Goal: Task Accomplishment & Management: Manage account settings

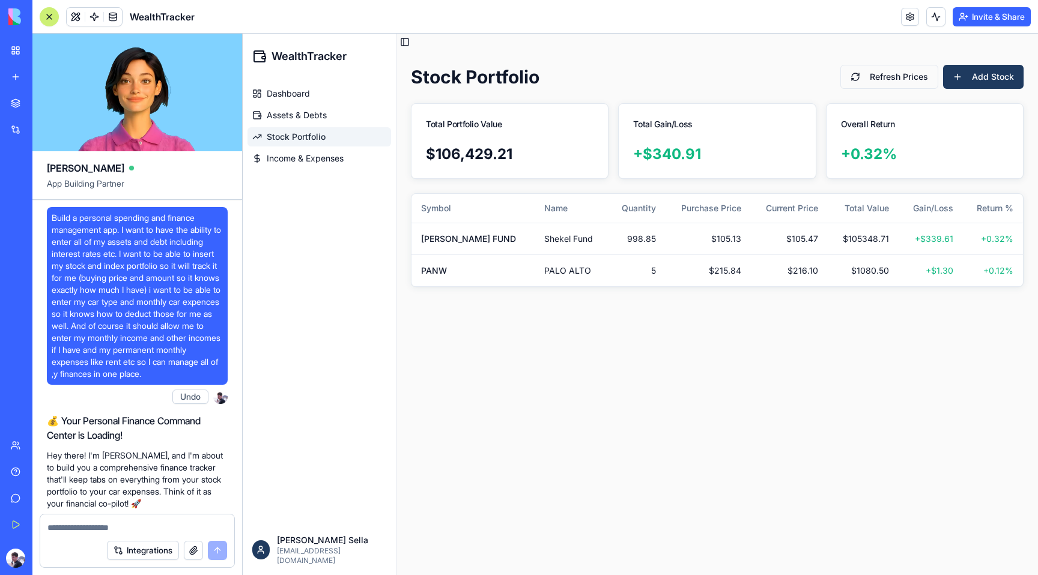
scroll to position [2186, 0]
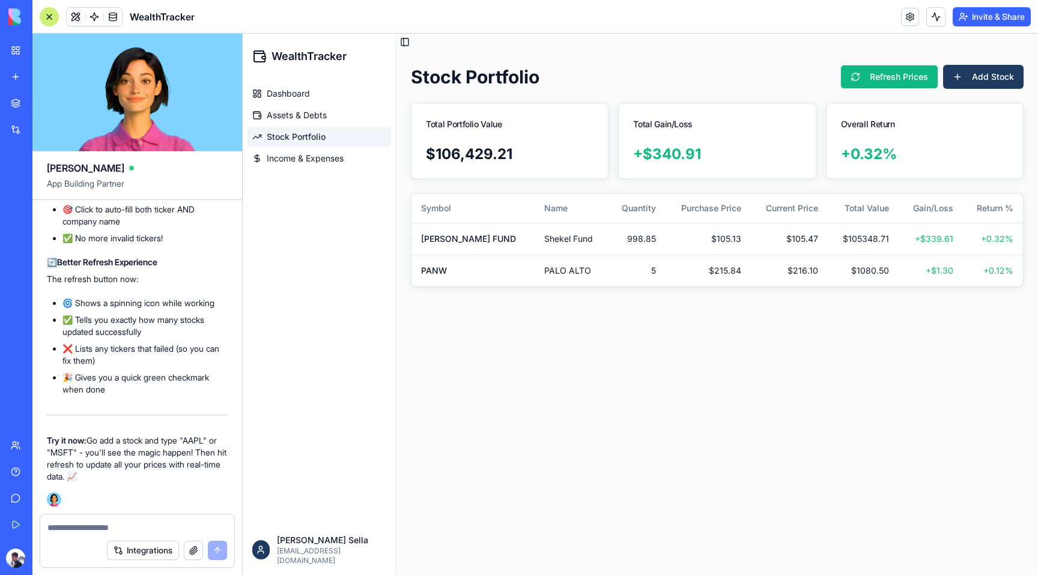
click at [874, 71] on button "Refresh Prices" at bounding box center [889, 77] width 98 height 24
click at [450, 267] on td "PANW" at bounding box center [472, 271] width 123 height 32
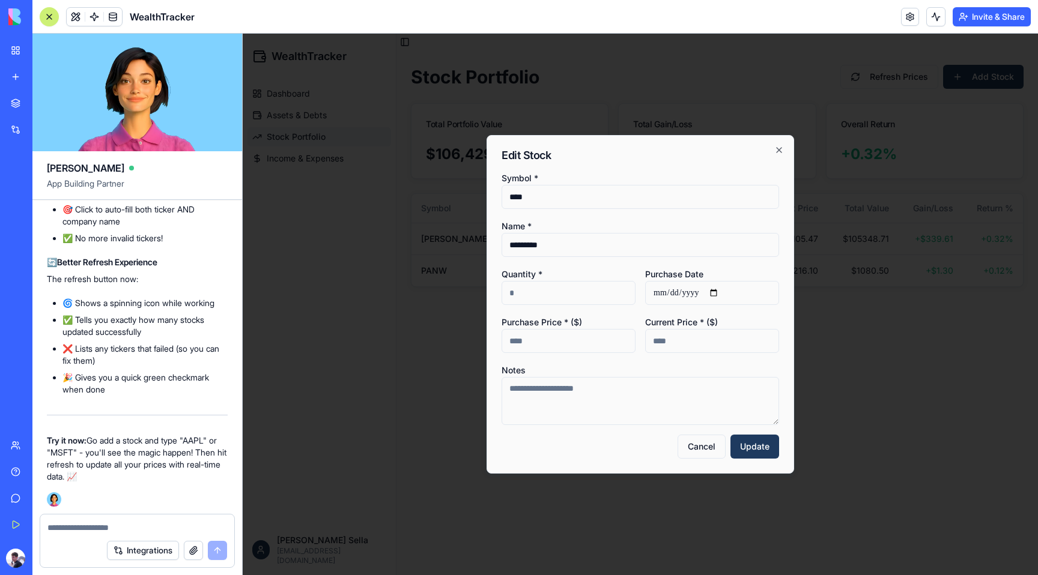
click at [539, 200] on input "****" at bounding box center [639, 197] width 277 height 24
type input "****"
click at [746, 443] on button "Update" at bounding box center [754, 447] width 49 height 24
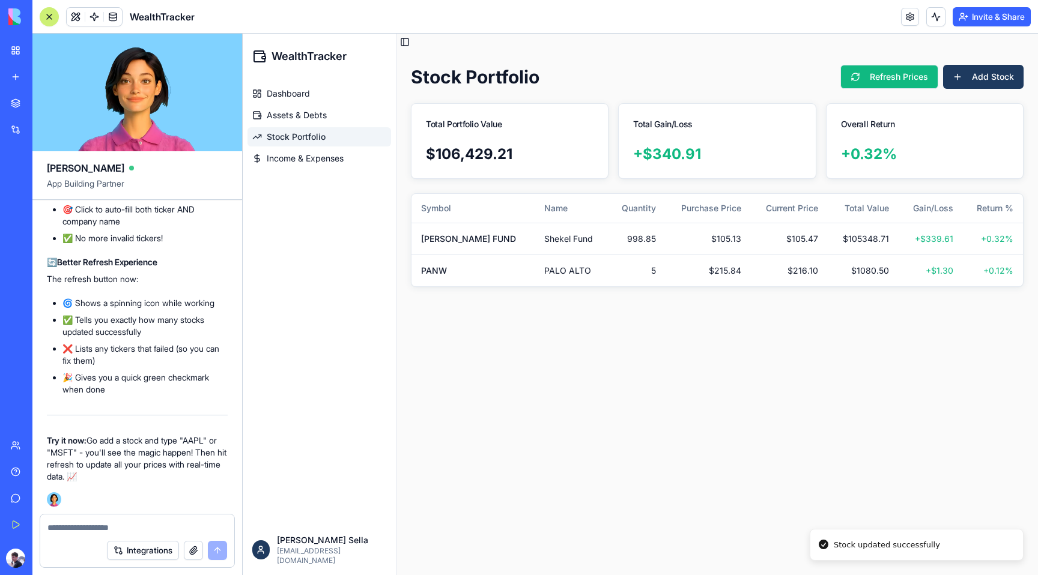
click at [898, 76] on button "Refresh Prices" at bounding box center [889, 77] width 98 height 24
click at [852, 552] on li "Failed to update: [PERSON_NAME] FUND, PANW" at bounding box center [917, 545] width 214 height 32
click at [850, 506] on div "Starting price refresh..." at bounding box center [879, 504] width 91 height 12
click at [835, 478] on main "Toggle Sidebar Stock Portfolio Refresh Prices Add Stock Total Portfolio Value $…" at bounding box center [716, 305] width 641 height 542
click at [754, 498] on main "Toggle Sidebar Stock Portfolio Refresh Prices Add Stock Total Portfolio Value $…" at bounding box center [716, 305] width 641 height 542
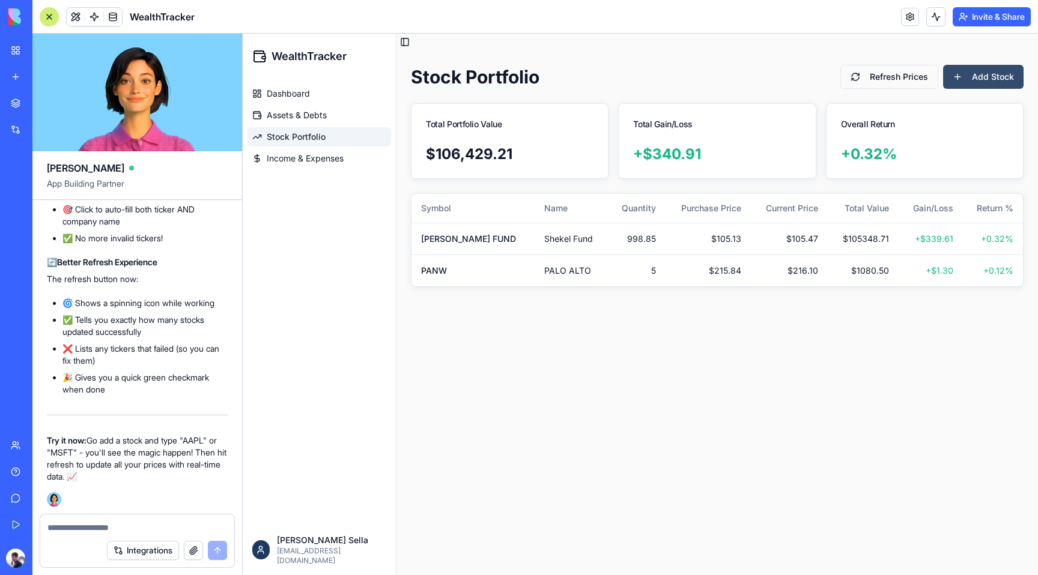
click at [969, 77] on button "Add Stock" at bounding box center [983, 77] width 80 height 24
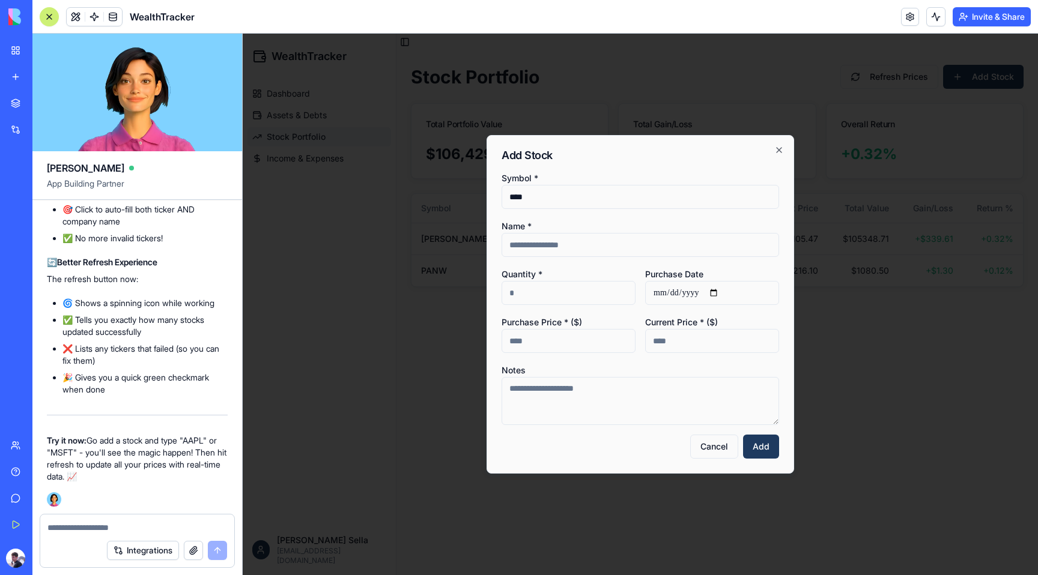
type input "****"
click at [549, 300] on input "Quantity *" at bounding box center [568, 293] width 134 height 24
type input "*"
click at [572, 334] on input "Purchase Price * ($)" at bounding box center [568, 341] width 134 height 24
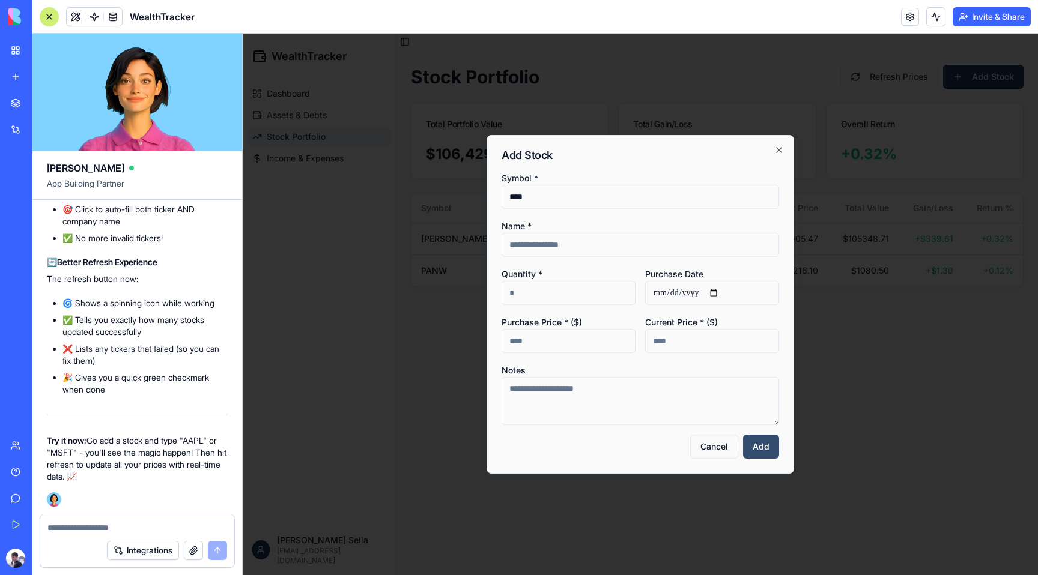
type input "***"
click at [761, 445] on button "Add" at bounding box center [761, 447] width 36 height 24
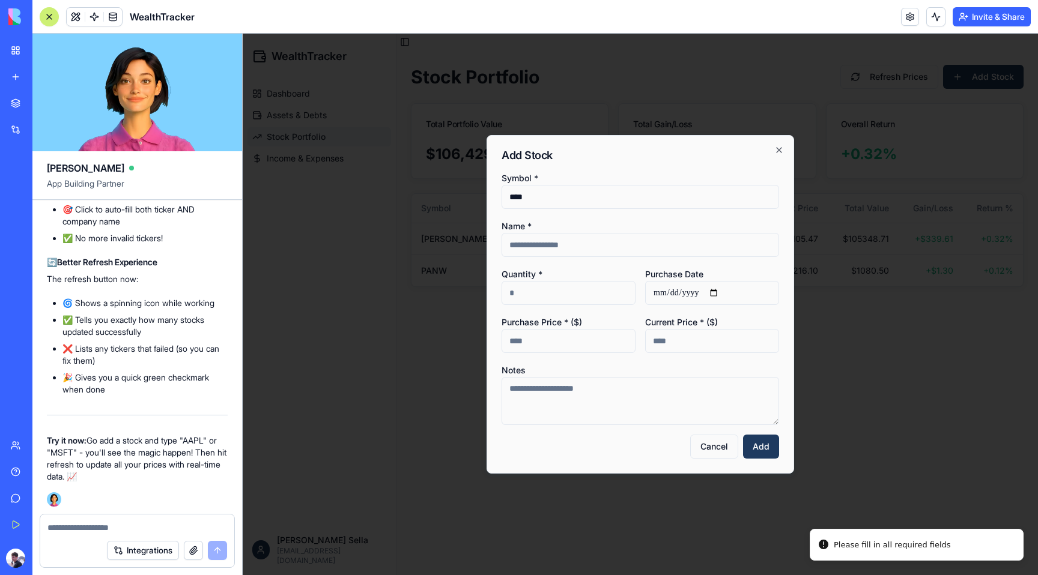
click at [700, 343] on input "Current Price * ($)" at bounding box center [712, 341] width 134 height 24
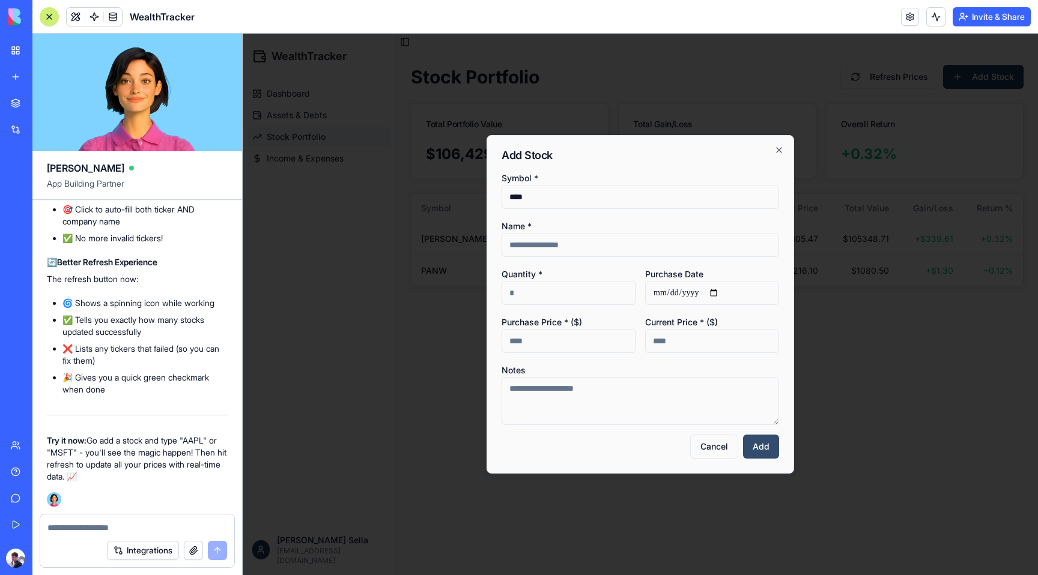
type input "***"
click at [763, 441] on button "Add" at bounding box center [761, 447] width 36 height 24
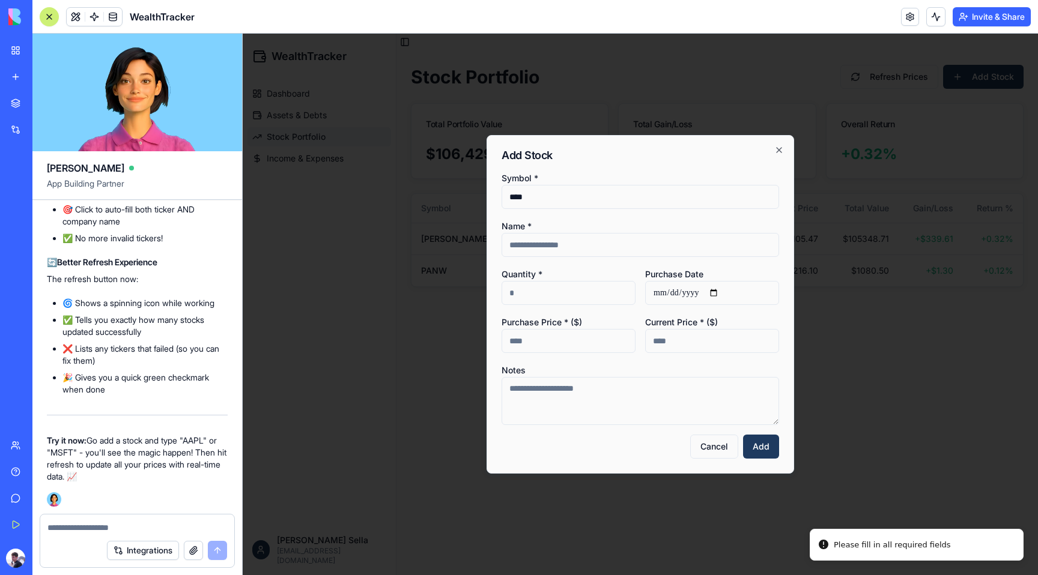
click at [593, 243] on input "Name *" at bounding box center [639, 245] width 277 height 24
type input "**********"
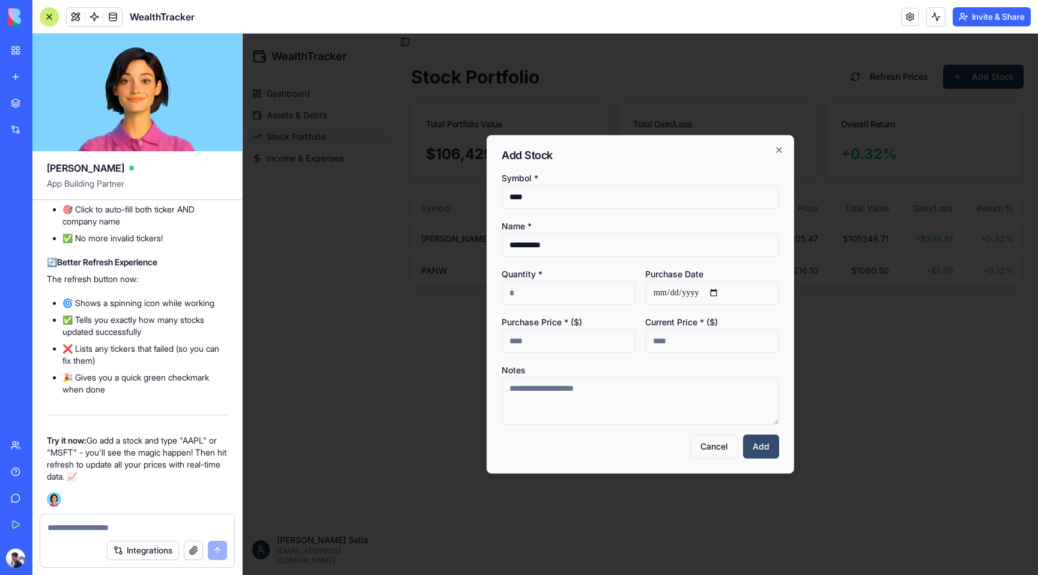
click at [749, 446] on button "Add" at bounding box center [761, 447] width 36 height 24
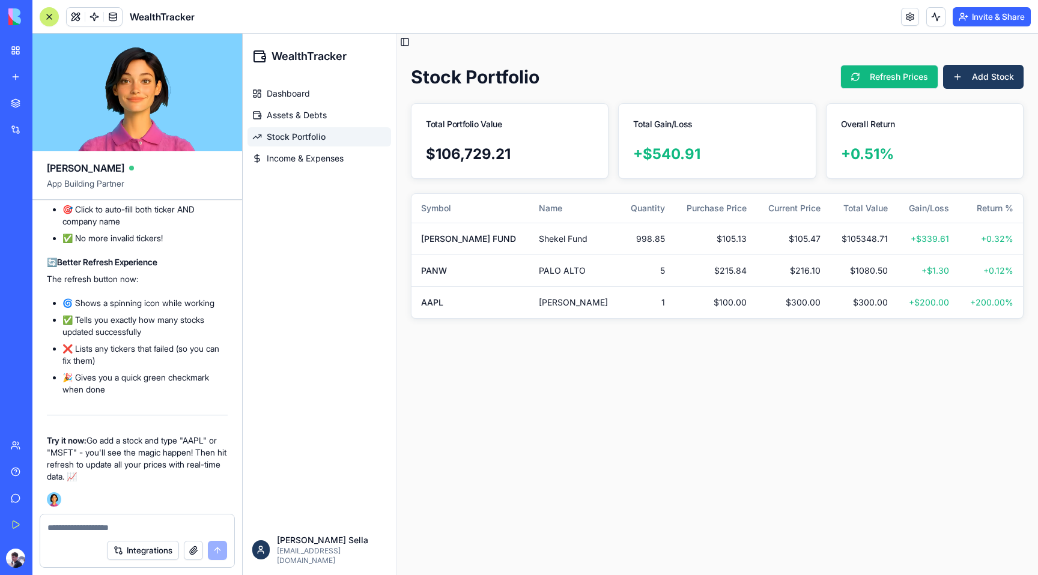
click at [901, 79] on button "Refresh Prices" at bounding box center [889, 77] width 98 height 24
click at [75, 524] on textarea at bounding box center [137, 528] width 180 height 12
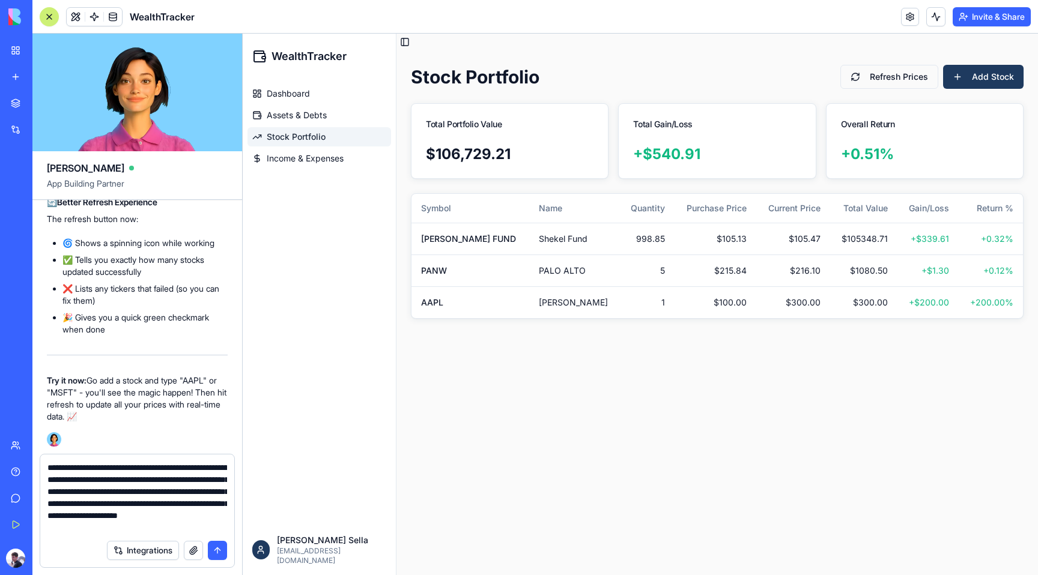
type textarea "**********"
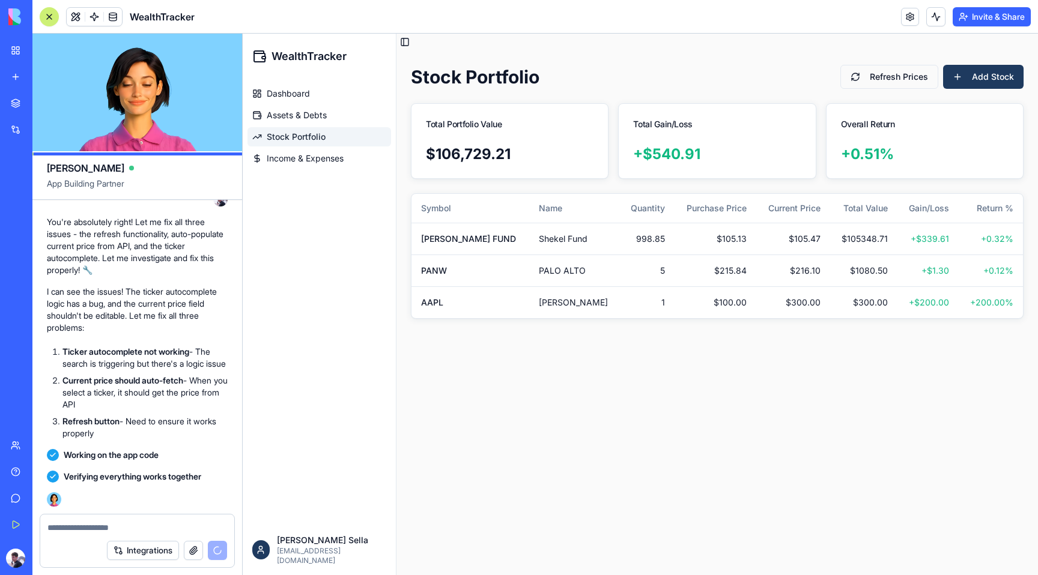
scroll to position [3239, 0]
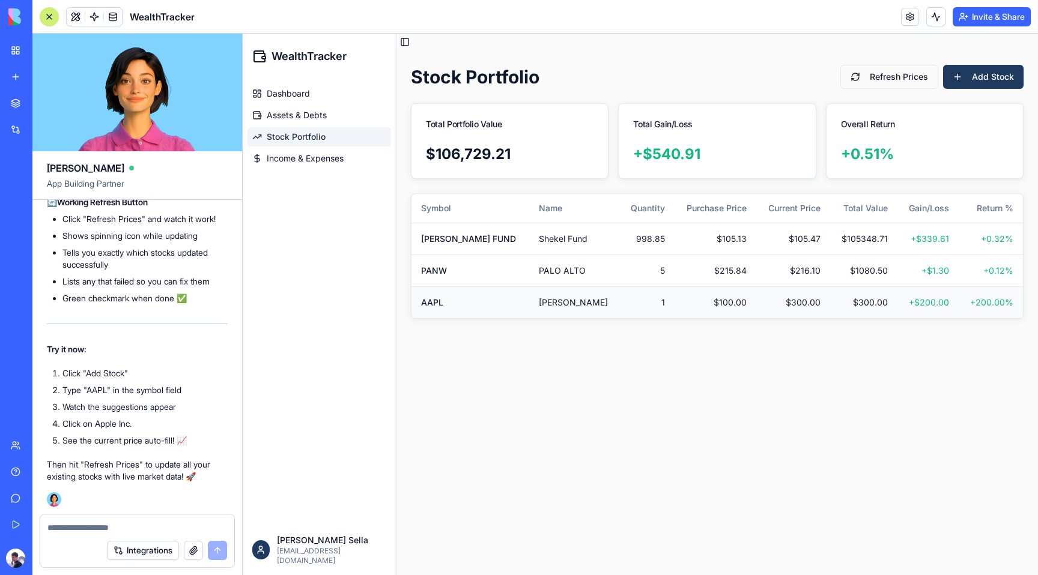
click at [687, 294] on td "$ 100.00" at bounding box center [715, 302] width 82 height 32
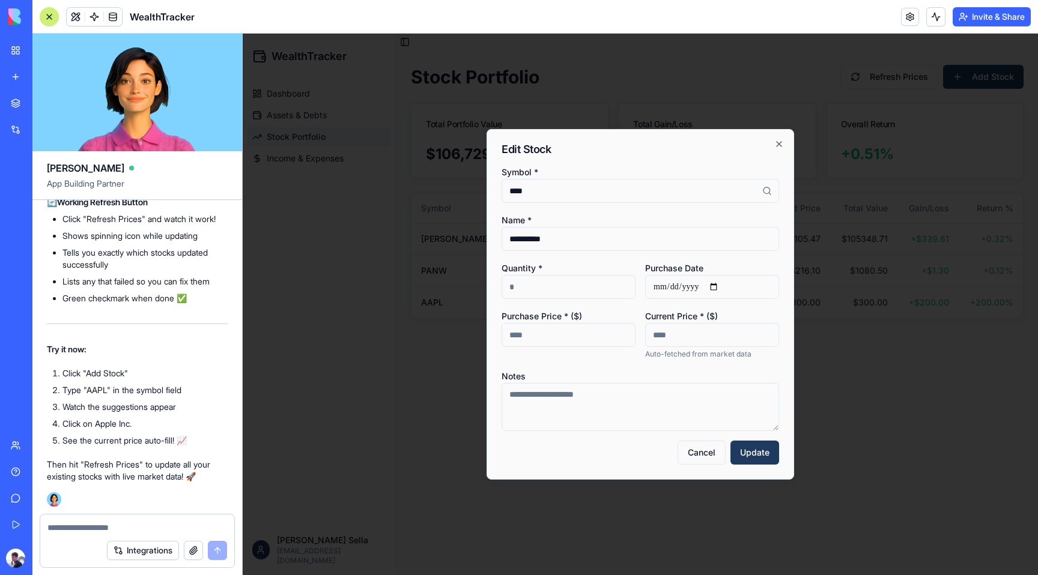
click at [769, 186] on input "****" at bounding box center [639, 191] width 277 height 24
type input "****"
click at [760, 446] on button "Update" at bounding box center [754, 453] width 49 height 24
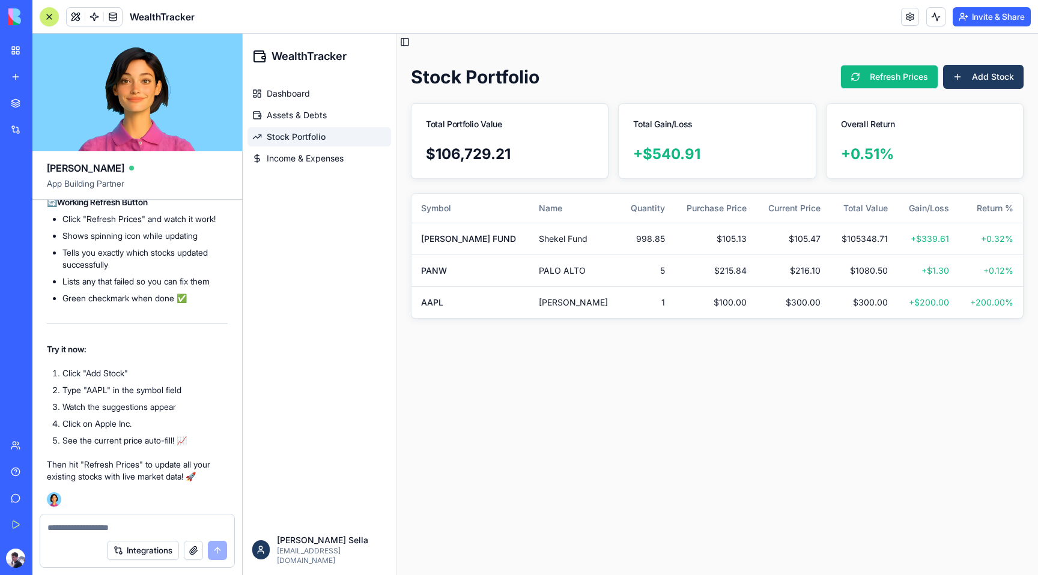
click at [870, 82] on button "Refresh Prices" at bounding box center [889, 77] width 98 height 24
click at [101, 527] on textarea at bounding box center [137, 528] width 180 height 12
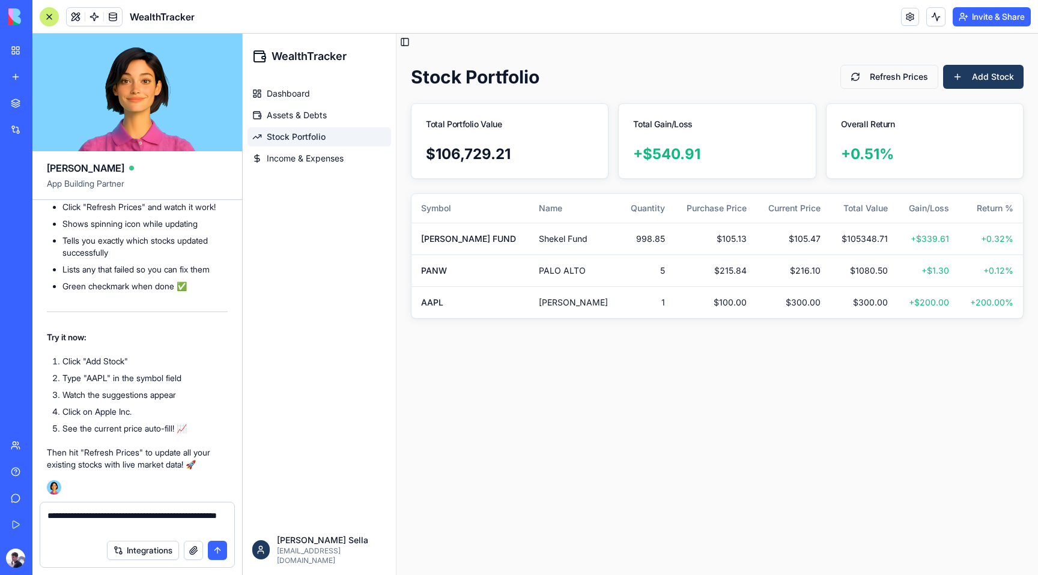
type textarea "**********"
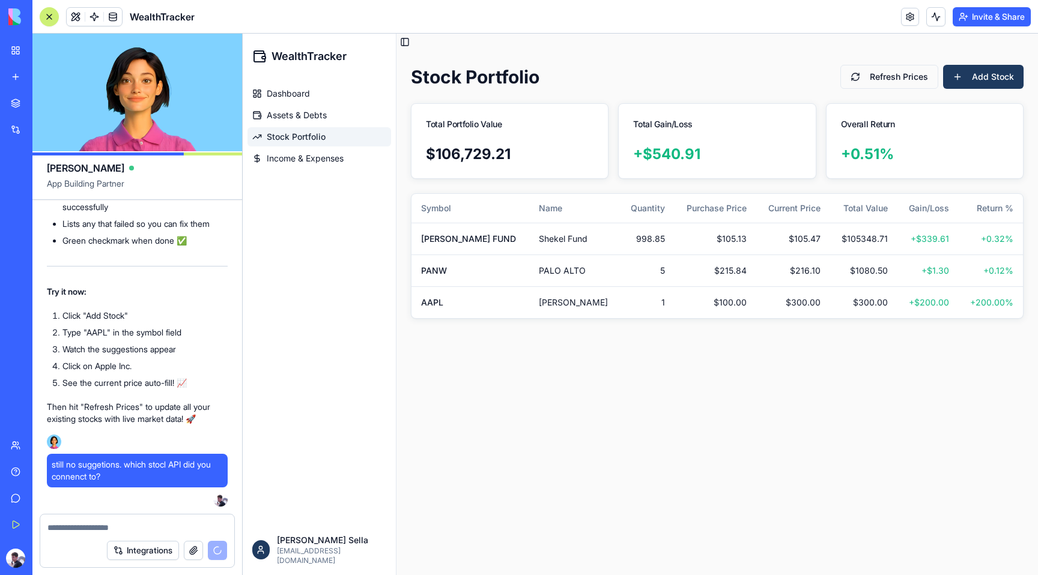
scroll to position [3366, 0]
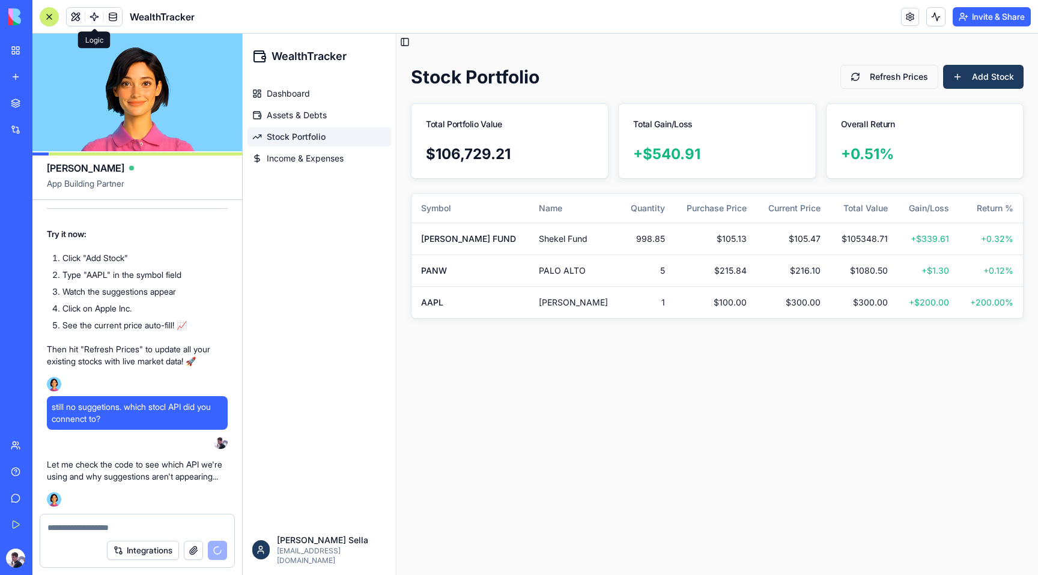
click at [94, 16] on span at bounding box center [94, 17] width 34 height 34
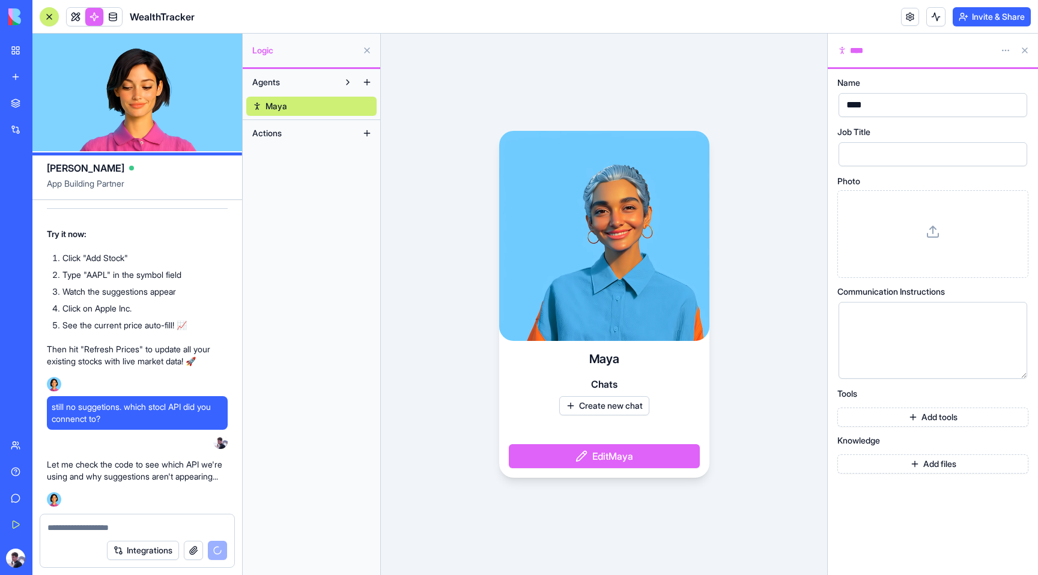
click at [626, 237] on video at bounding box center [604, 236] width 210 height 210
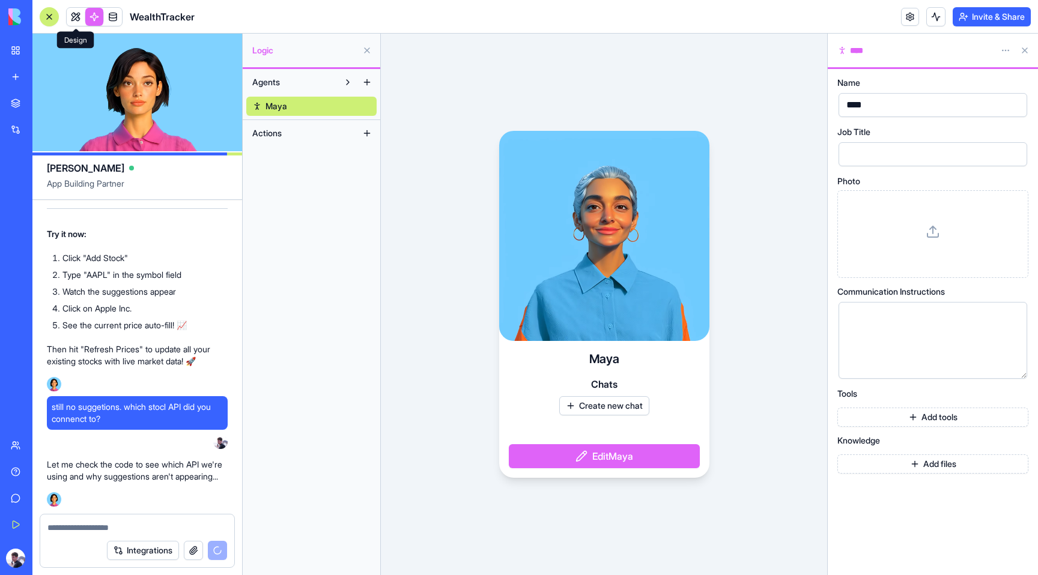
click at [71, 11] on link at bounding box center [76, 17] width 18 height 18
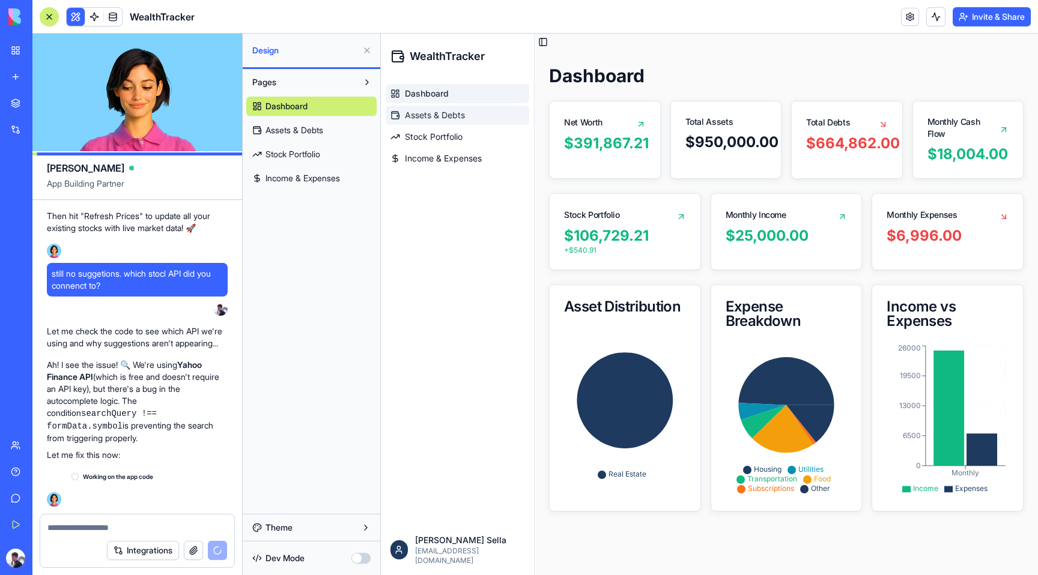
scroll to position [3499, 0]
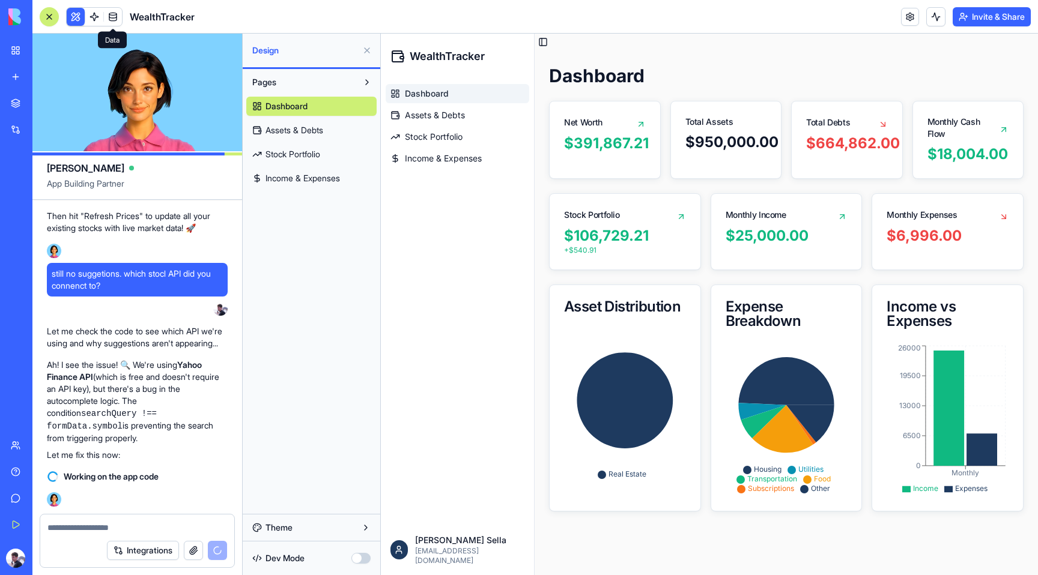
click at [115, 18] on span at bounding box center [113, 17] width 34 height 34
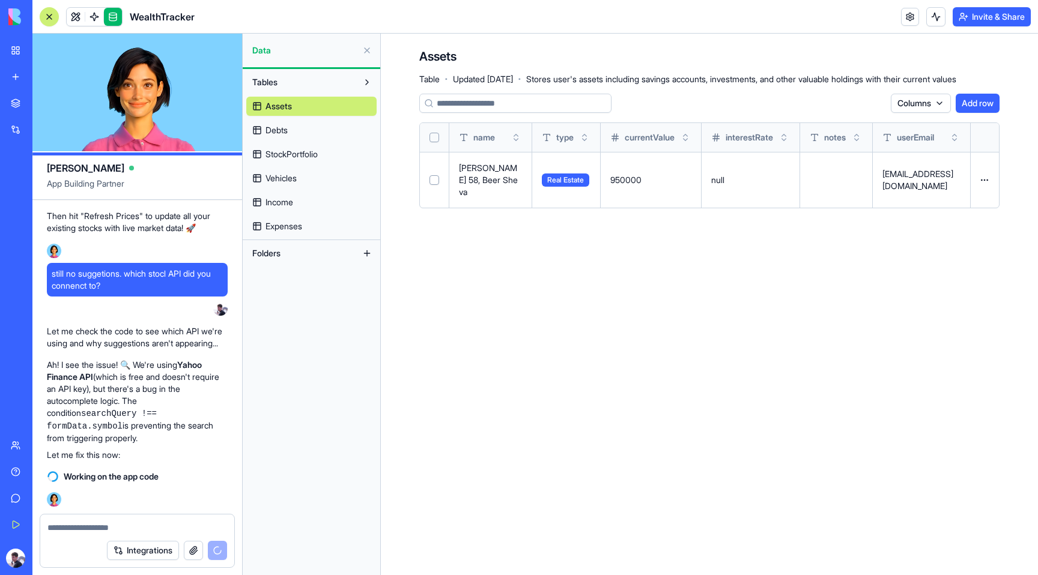
click at [301, 131] on link "Debts" at bounding box center [311, 130] width 130 height 19
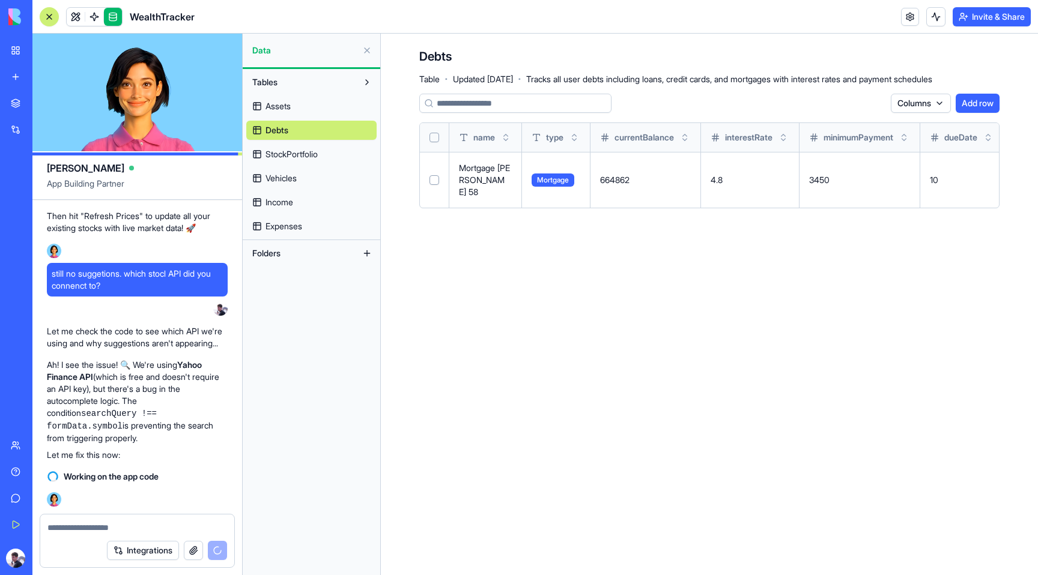
click at [297, 157] on span "StockPortfolio" at bounding box center [291, 154] width 52 height 12
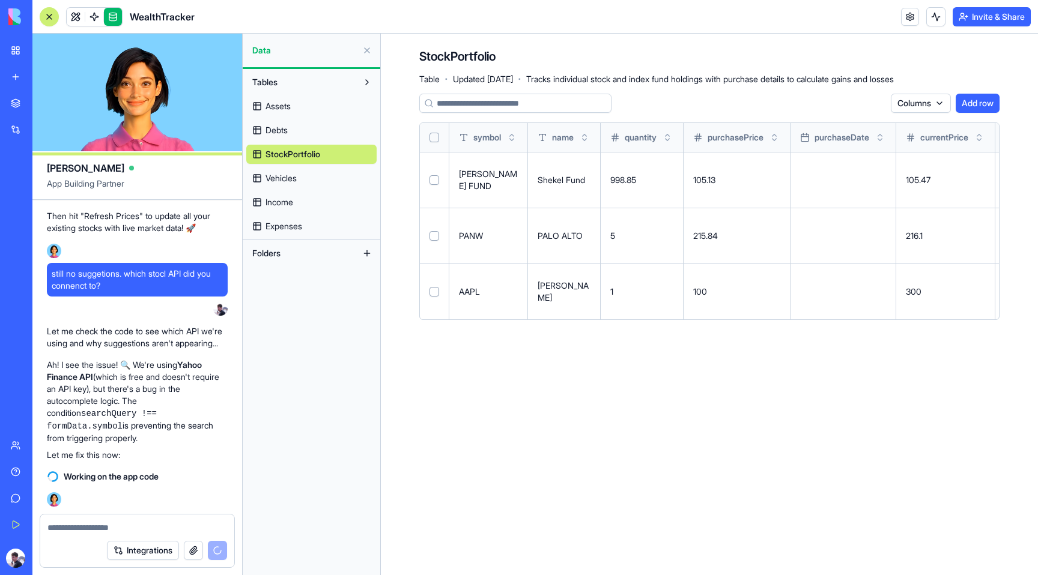
click at [290, 178] on span "Vehicles" at bounding box center [280, 178] width 31 height 12
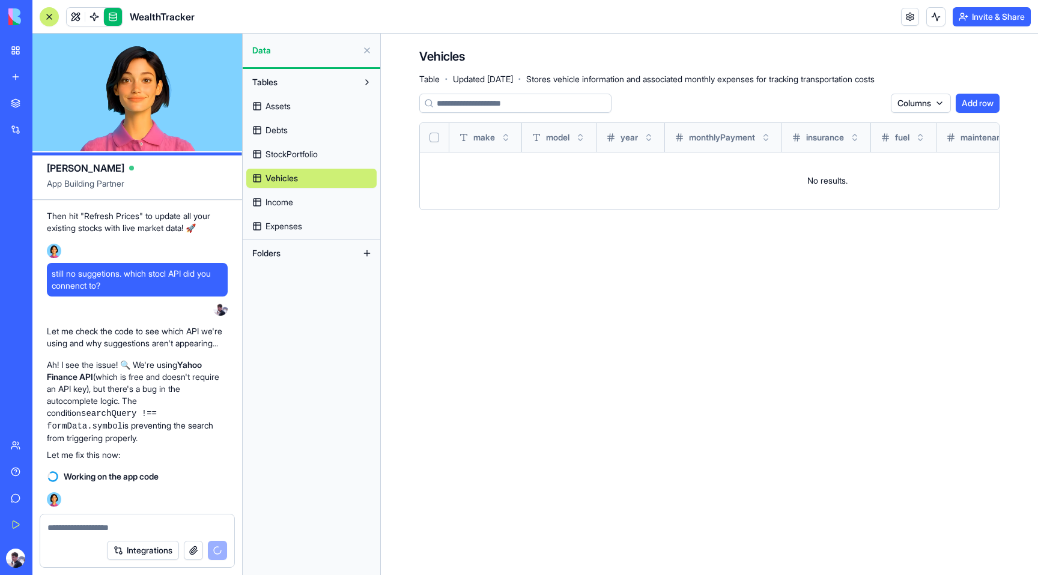
click at [282, 202] on span "Income" at bounding box center [279, 202] width 28 height 12
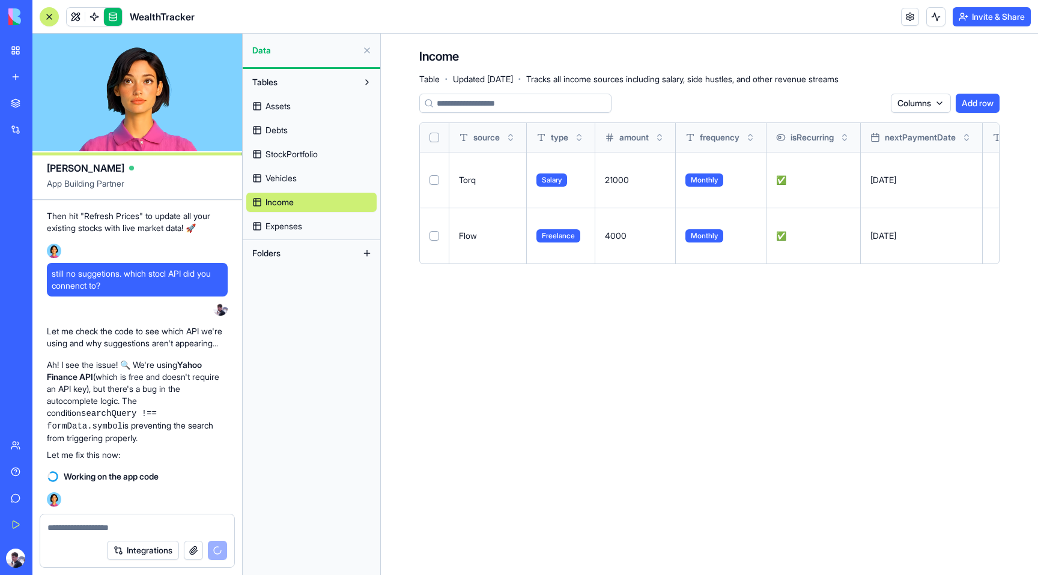
click at [277, 220] on link "Expenses" at bounding box center [311, 226] width 130 height 19
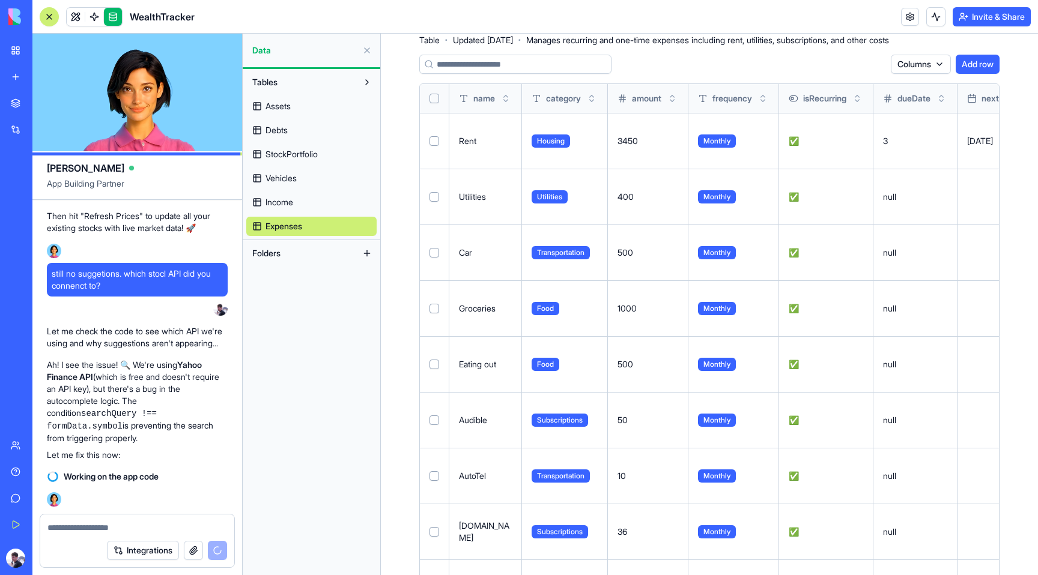
click at [46, 10] on button at bounding box center [49, 16] width 19 height 19
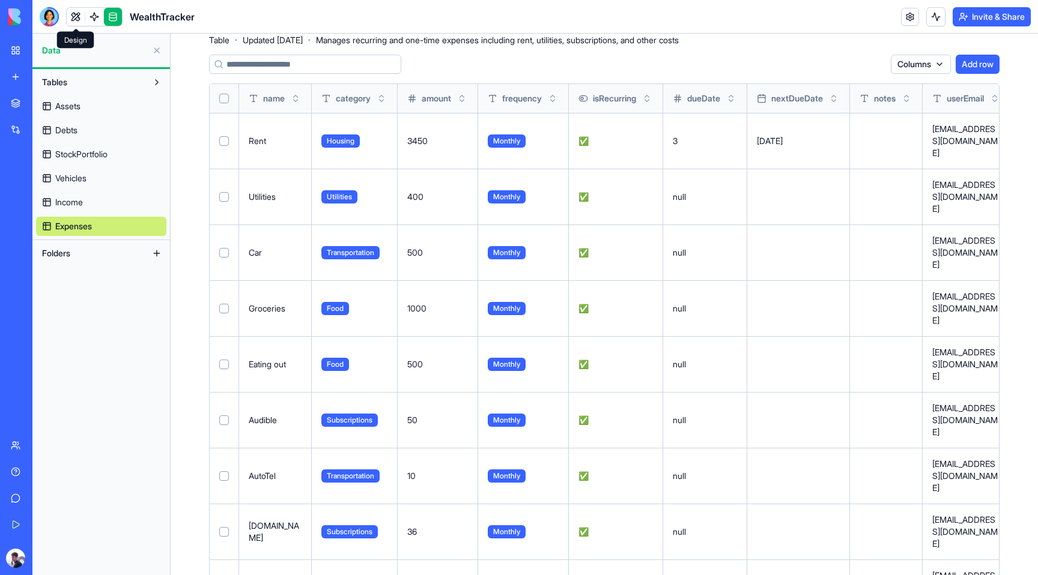
click at [70, 17] on link at bounding box center [76, 17] width 18 height 18
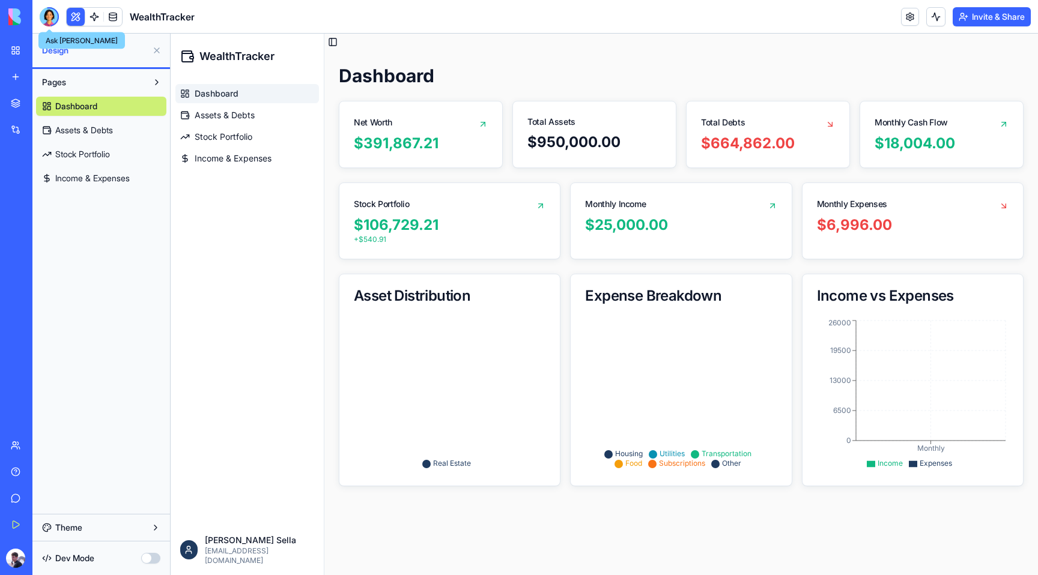
click at [48, 21] on div at bounding box center [49, 16] width 19 height 19
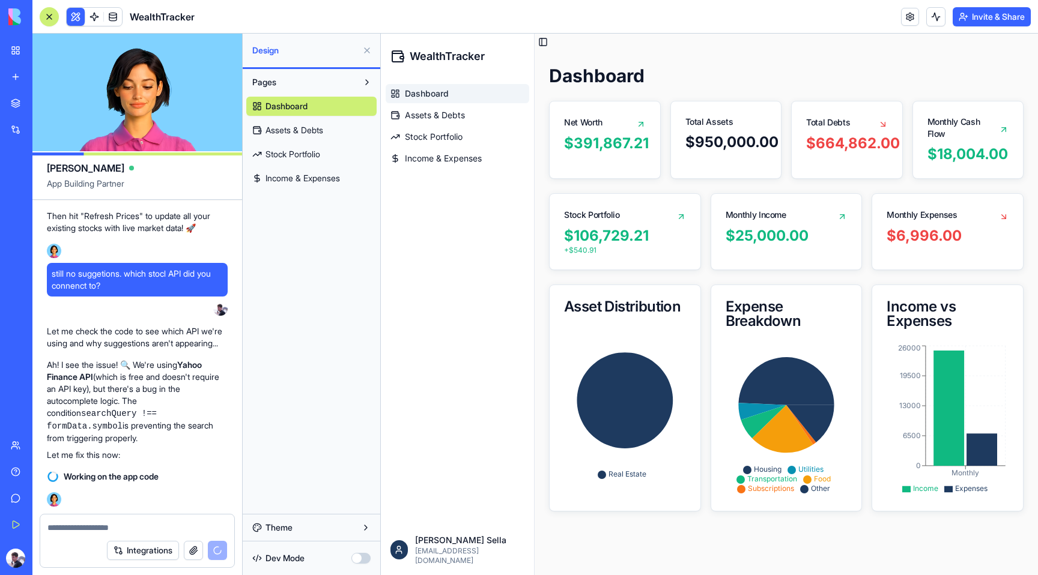
scroll to position [3520, 0]
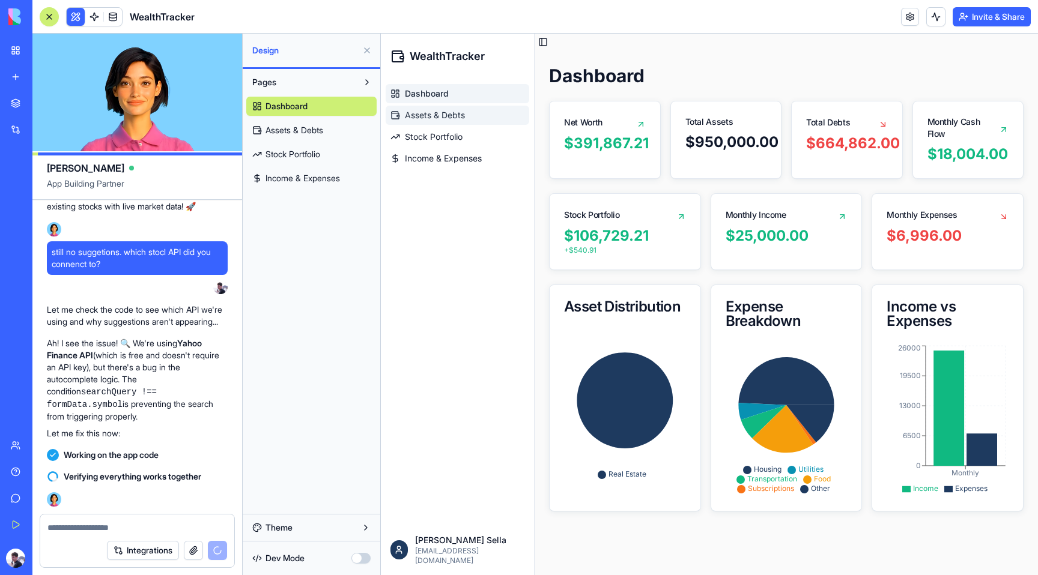
click at [440, 123] on link "Assets & Debts" at bounding box center [458, 115] width 144 height 19
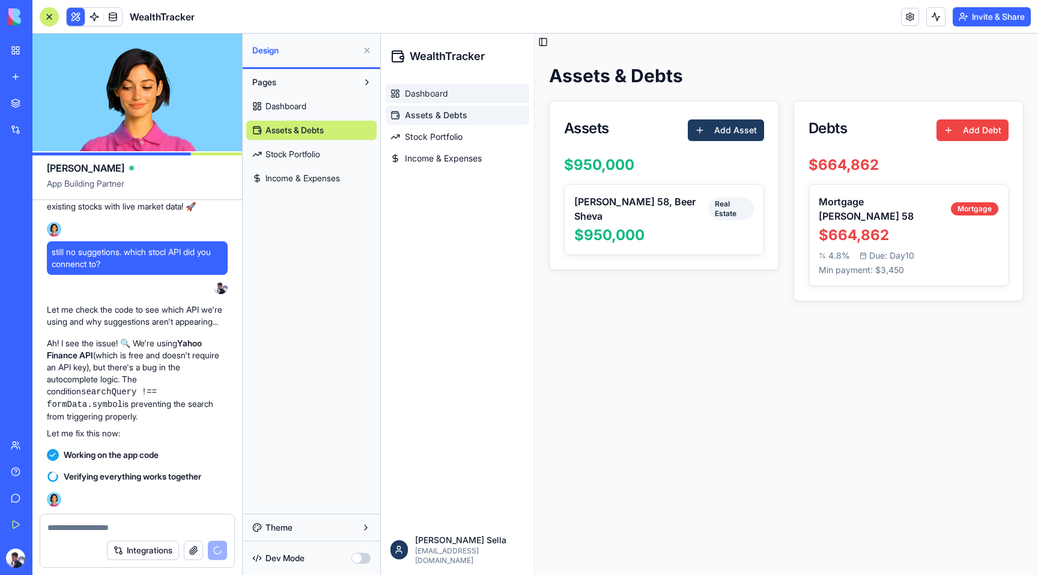
click at [432, 93] on span "Dashboard" at bounding box center [426, 94] width 43 height 12
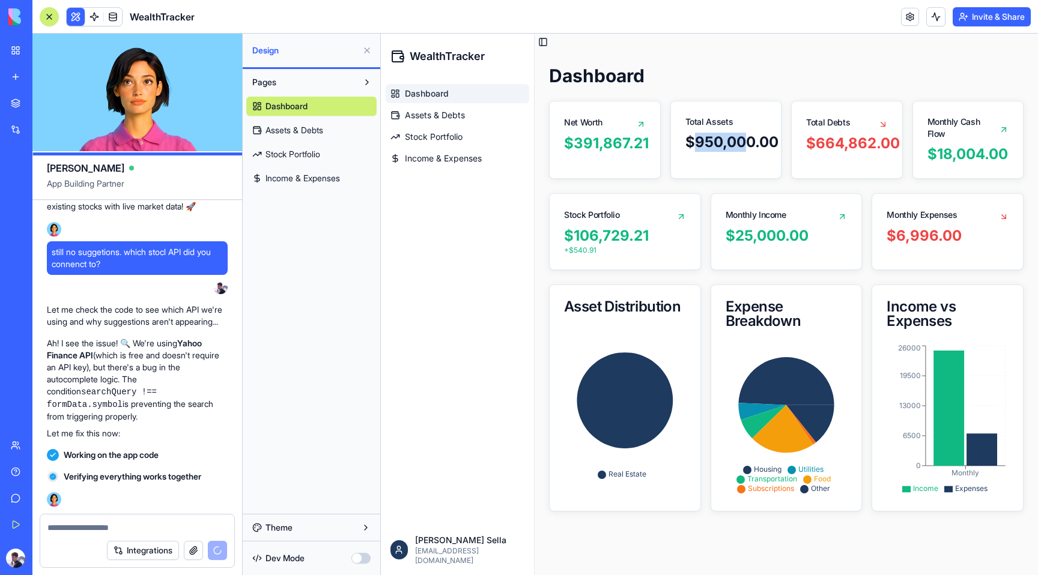
drag, startPoint x: 694, startPoint y: 140, endPoint x: 750, endPoint y: 140, distance: 56.4
click at [748, 140] on div "$950,000.00" at bounding box center [726, 142] width 82 height 19
click at [750, 140] on div "$950,000.00" at bounding box center [726, 142] width 82 height 19
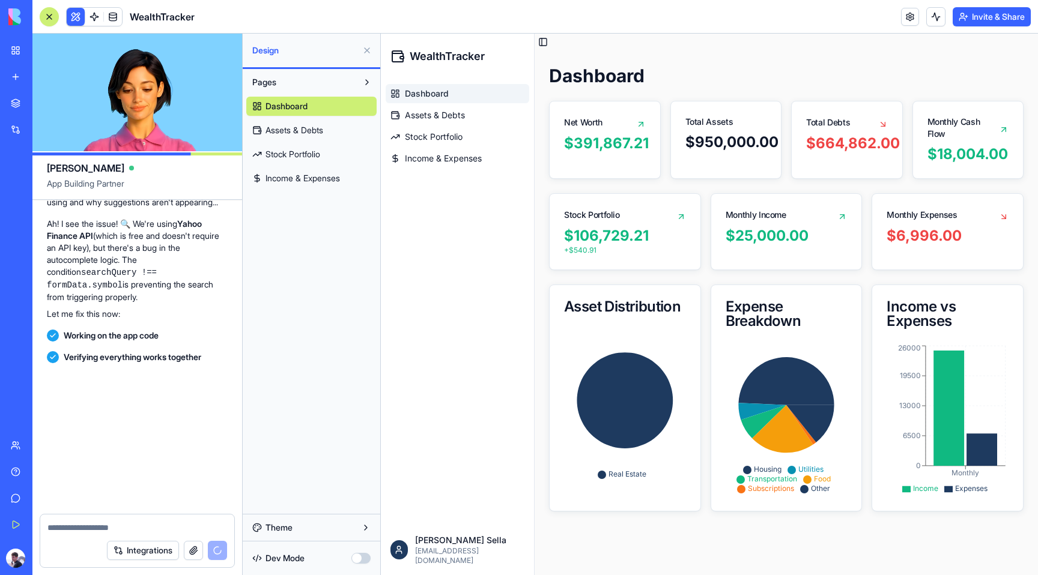
scroll to position [4203, 0]
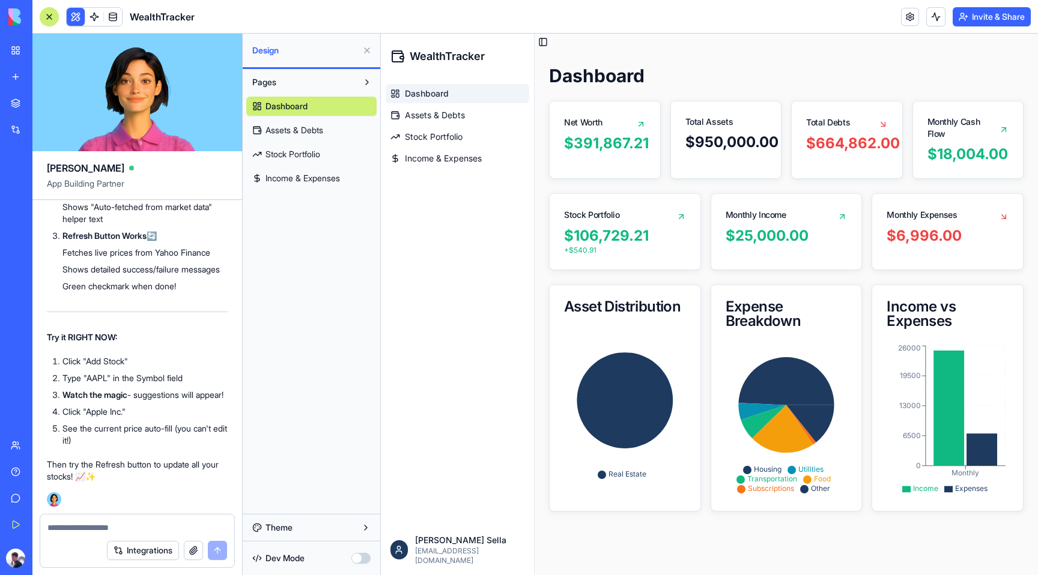
click at [292, 150] on span "Stock Portfolio" at bounding box center [292, 154] width 55 height 12
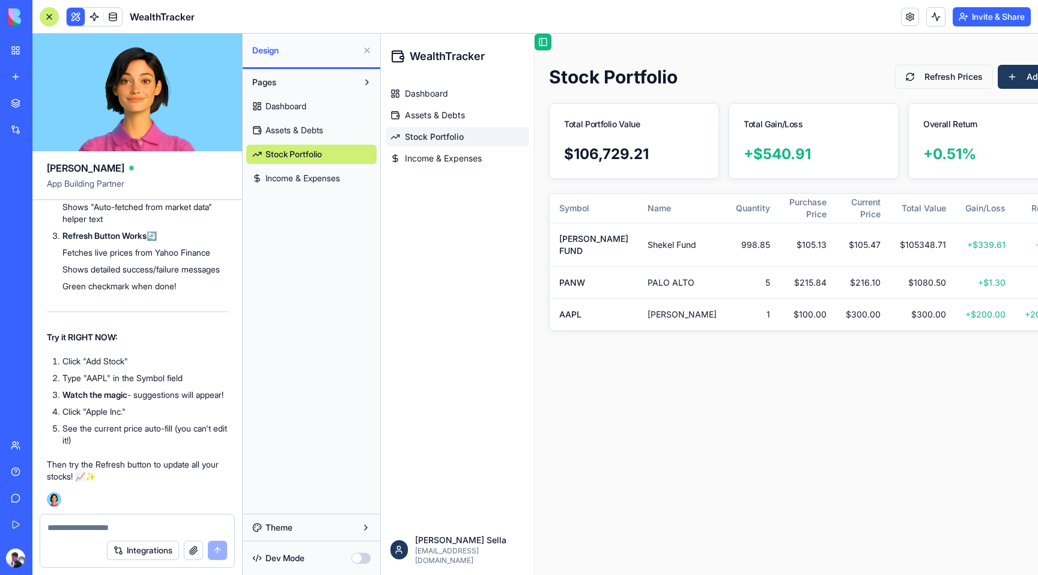
click at [539, 46] on button "Toggle Sidebar" at bounding box center [542, 42] width 17 height 17
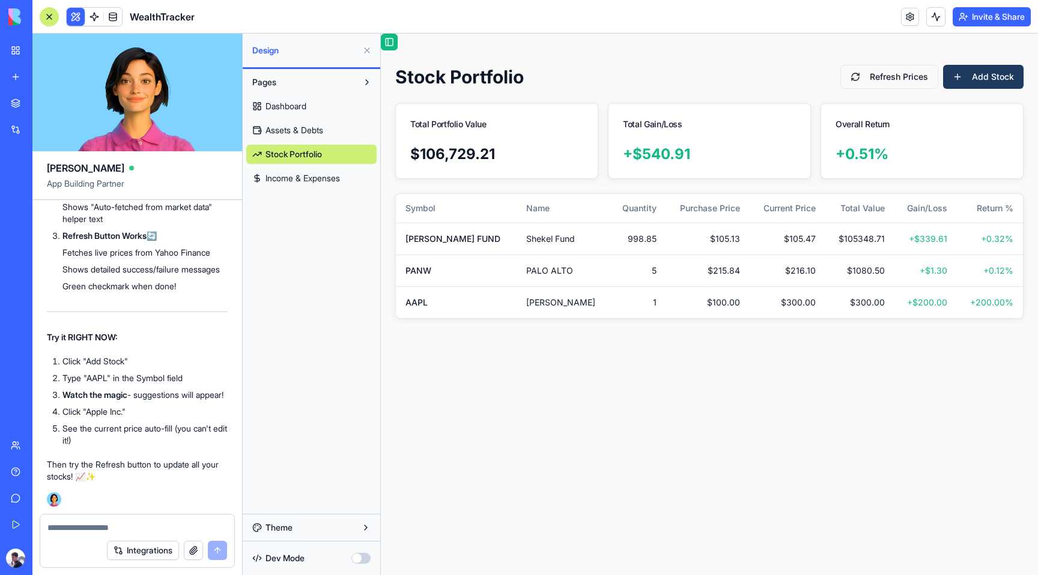
click at [389, 40] on button "Toggle Sidebar" at bounding box center [389, 42] width 17 height 17
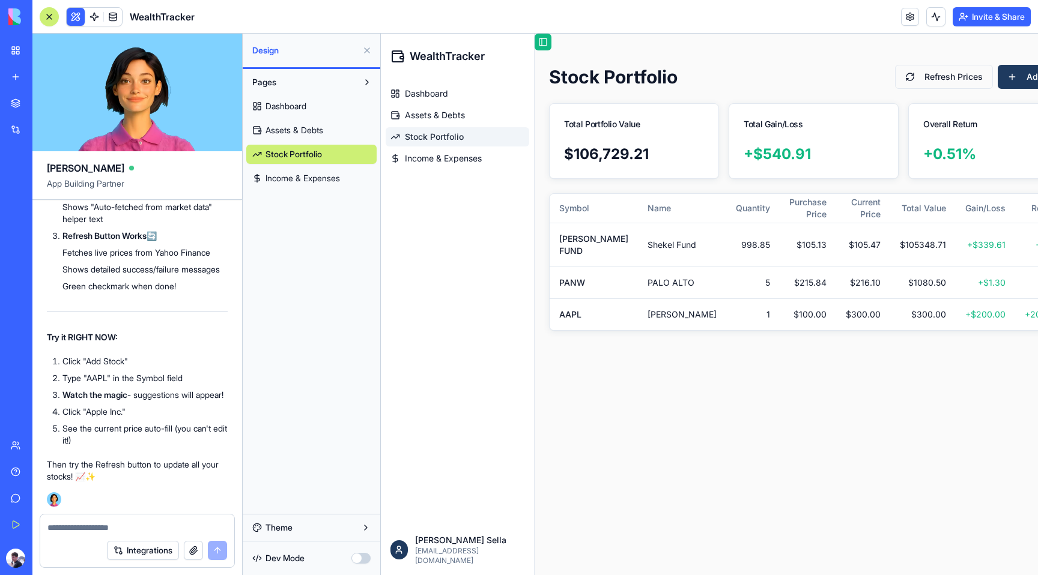
click at [540, 38] on button "Toggle Sidebar" at bounding box center [542, 42] width 17 height 17
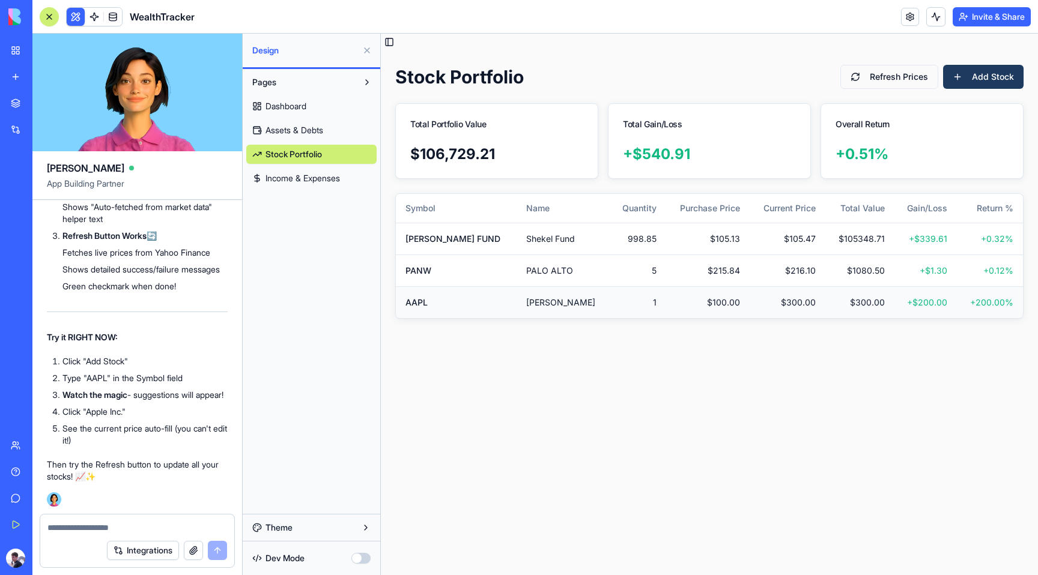
click at [515, 304] on td "AAPL" at bounding box center [456, 302] width 121 height 32
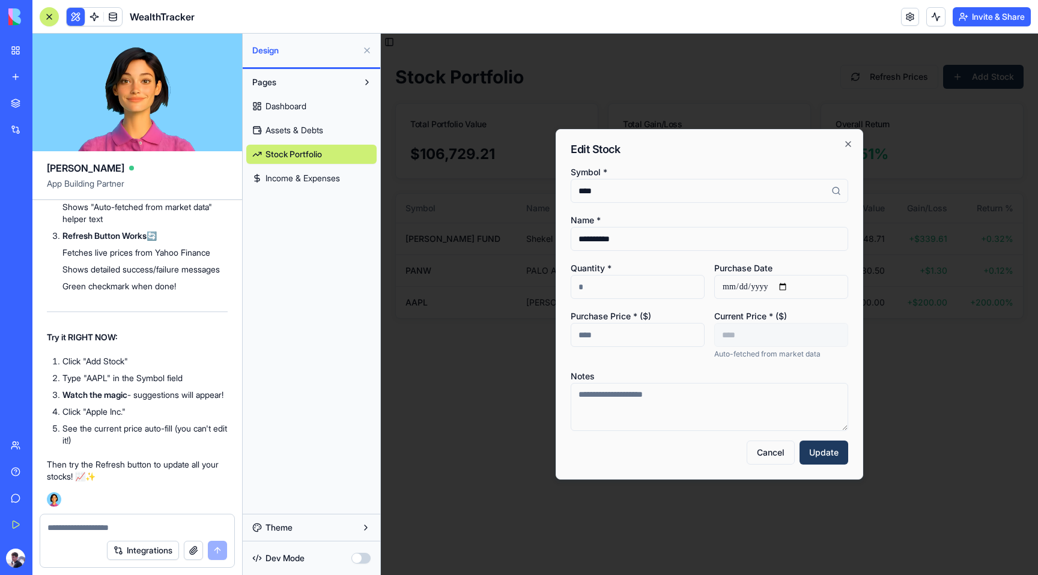
click at [618, 188] on input "****" at bounding box center [708, 191] width 277 height 24
type input "****"
click at [831, 446] on button "Update" at bounding box center [823, 453] width 49 height 24
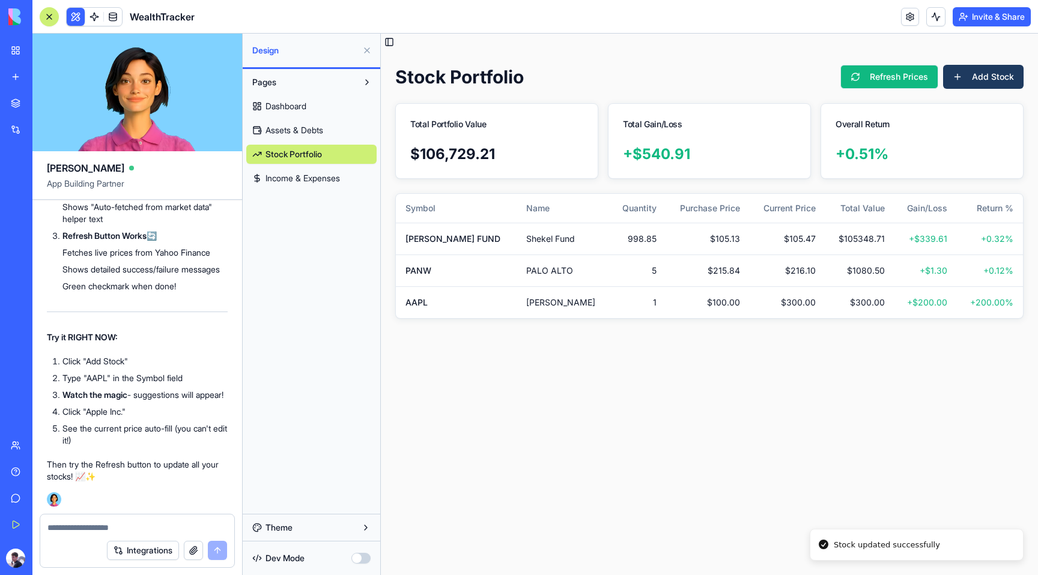
click at [907, 85] on button "Refresh Prices" at bounding box center [889, 77] width 98 height 24
click at [189, 519] on div at bounding box center [137, 524] width 194 height 19
click at [178, 536] on div "Integrations" at bounding box center [137, 551] width 194 height 34
click at [159, 534] on div "Integrations" at bounding box center [137, 551] width 194 height 34
click at [961, 69] on button "Add Stock" at bounding box center [983, 77] width 80 height 24
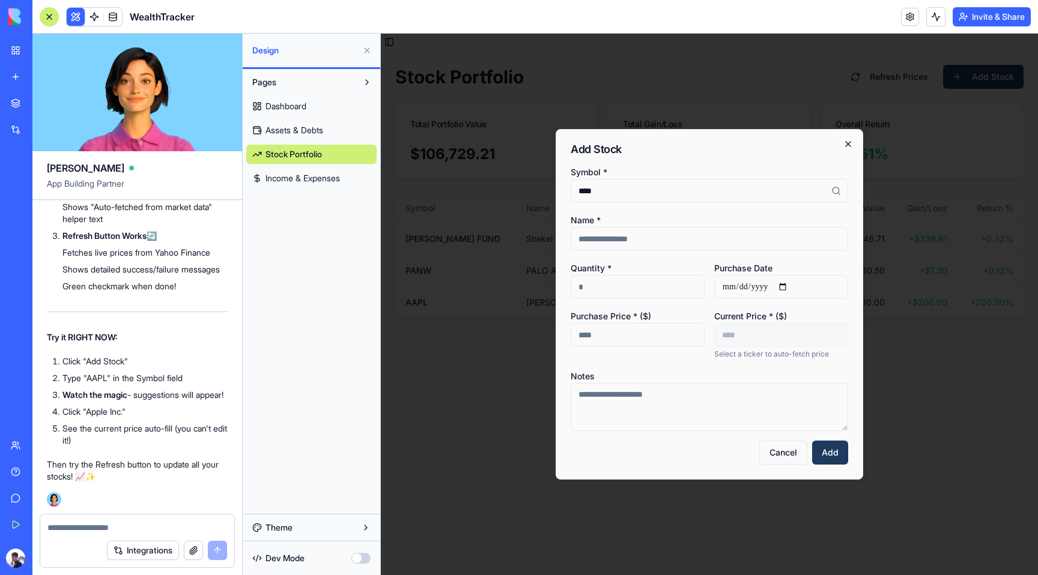
type input "****"
click at [850, 146] on icon "button" at bounding box center [848, 144] width 5 height 5
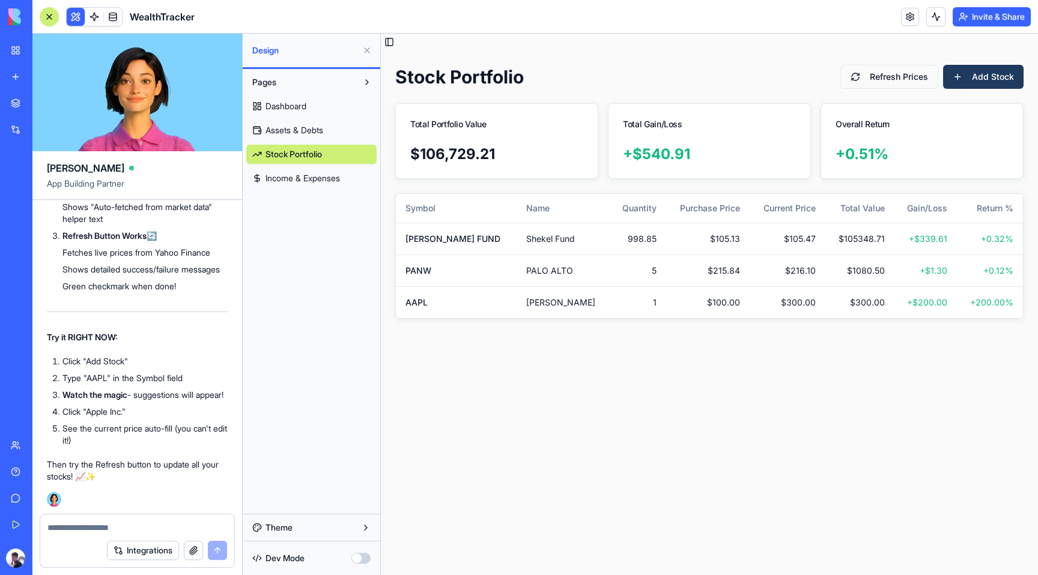
click at [108, 531] on textarea at bounding box center [137, 528] width 180 height 12
type textarea "**********"
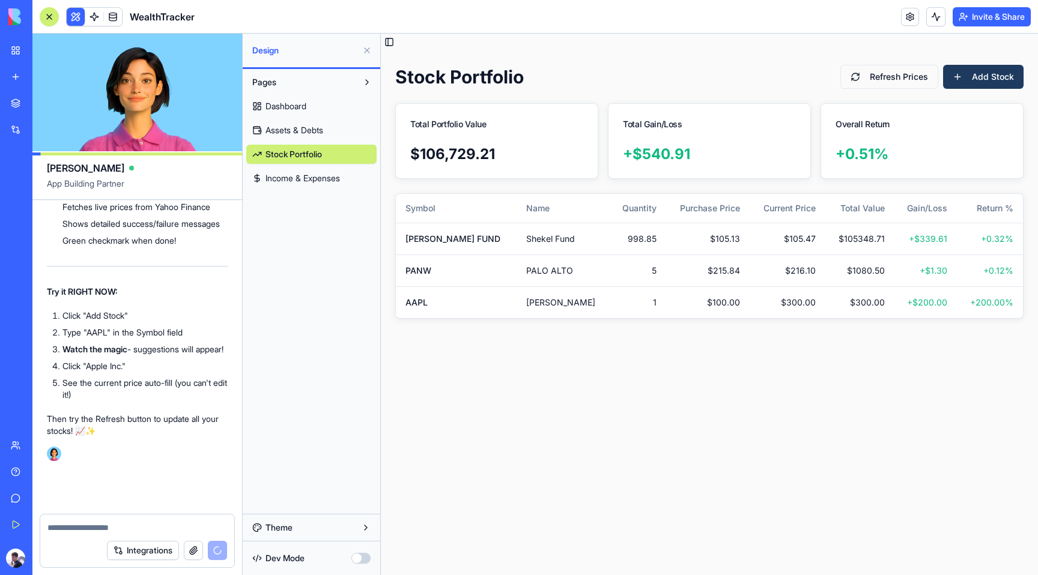
scroll to position [4249, 0]
click at [163, 546] on button "Integrations" at bounding box center [143, 550] width 72 height 19
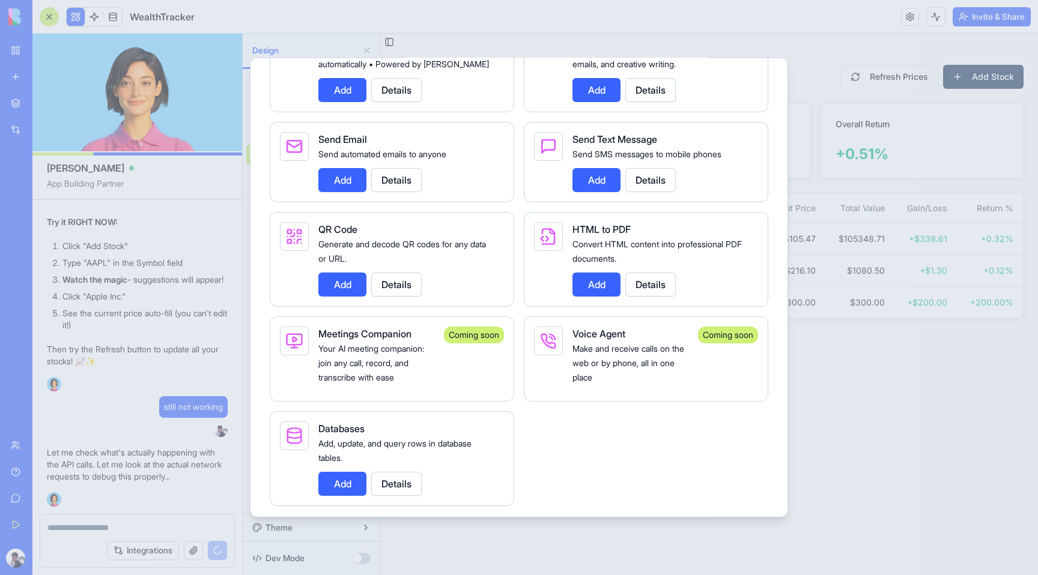
scroll to position [2057, 0]
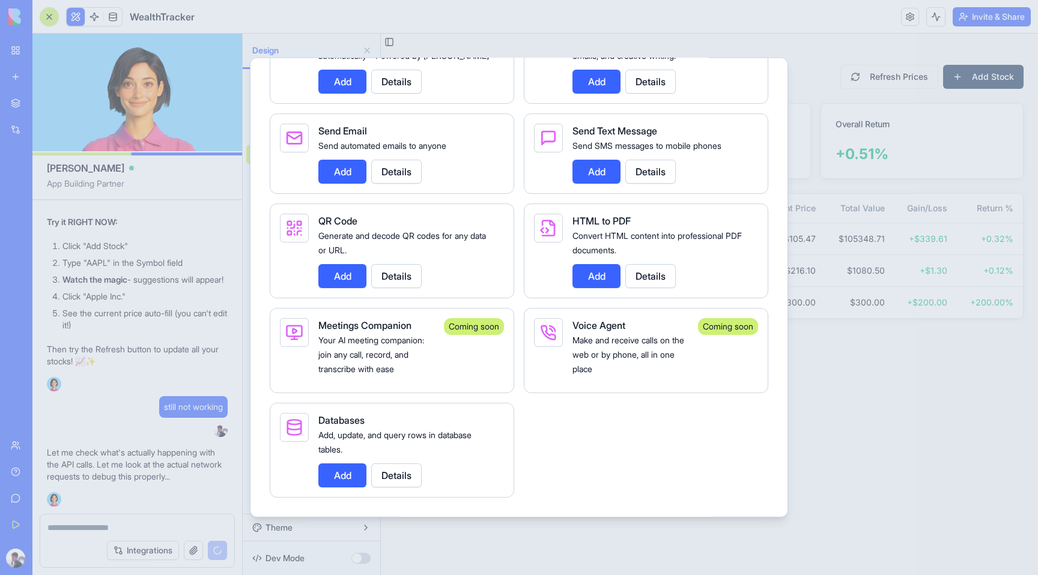
click at [883, 408] on div at bounding box center [519, 287] width 1038 height 575
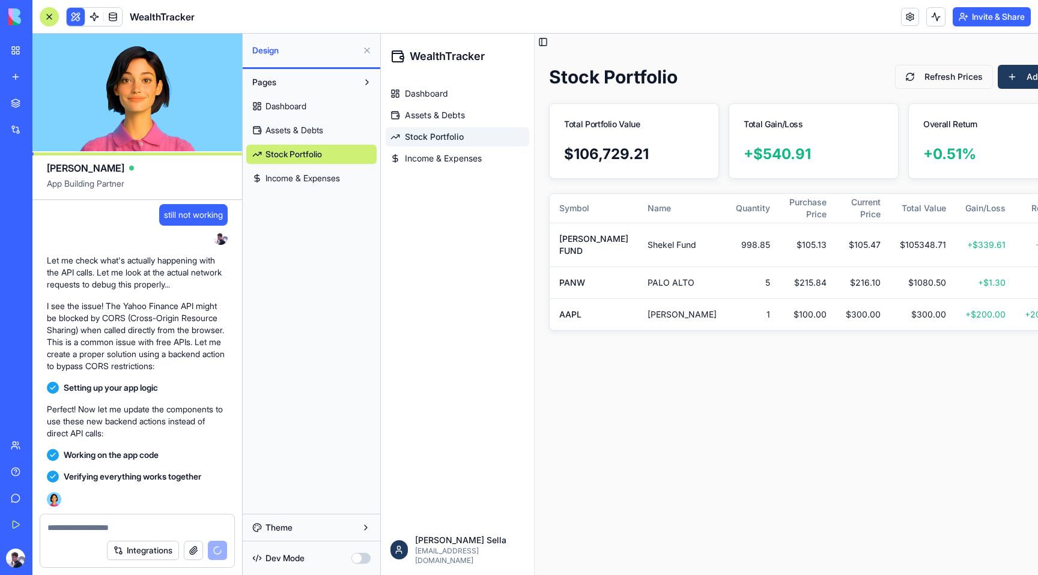
scroll to position [5184, 0]
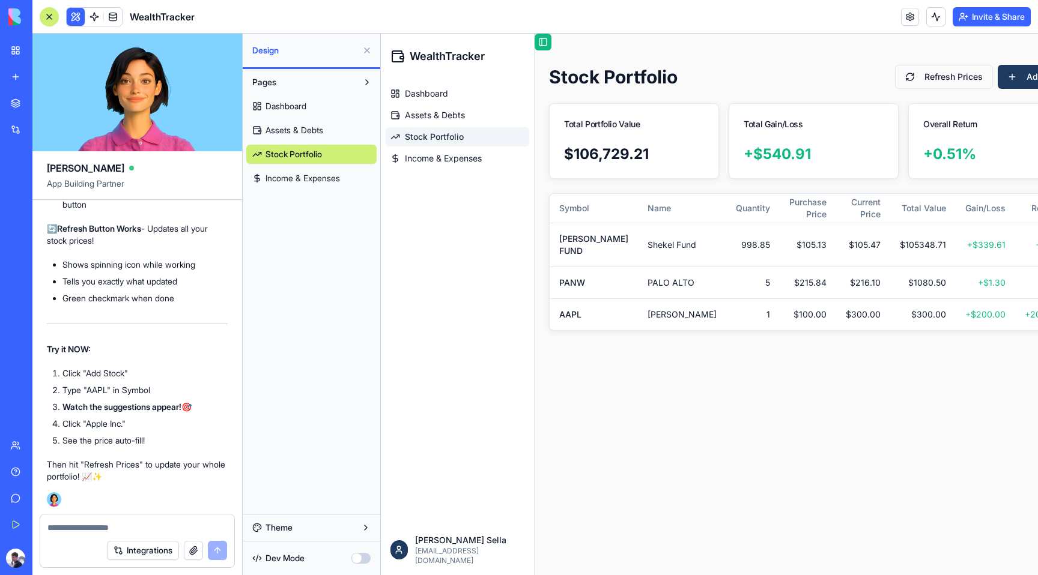
click at [546, 48] on button "Toggle Sidebar" at bounding box center [542, 42] width 17 height 17
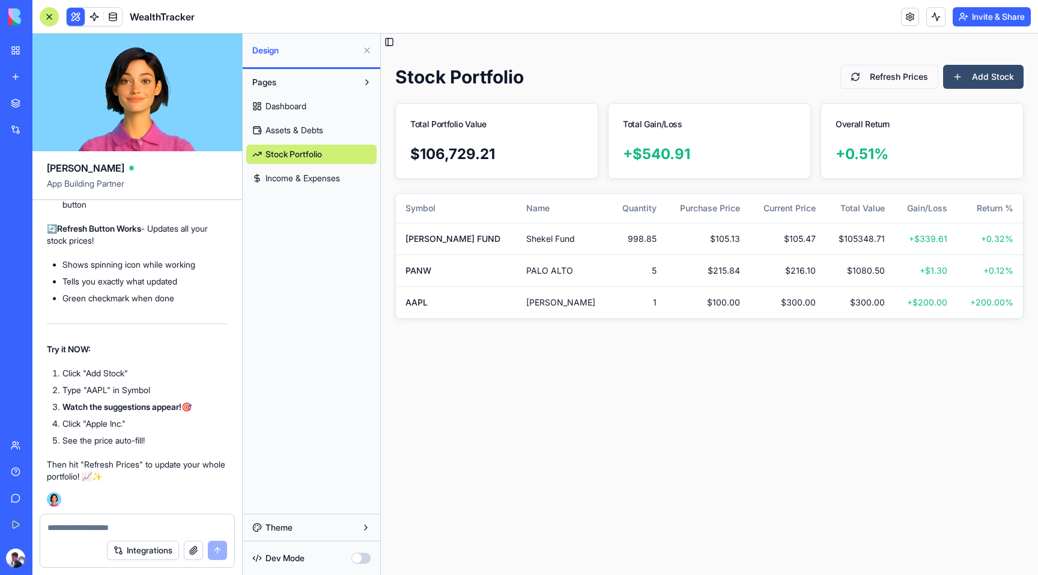
click at [992, 85] on button "Add Stock" at bounding box center [983, 77] width 80 height 24
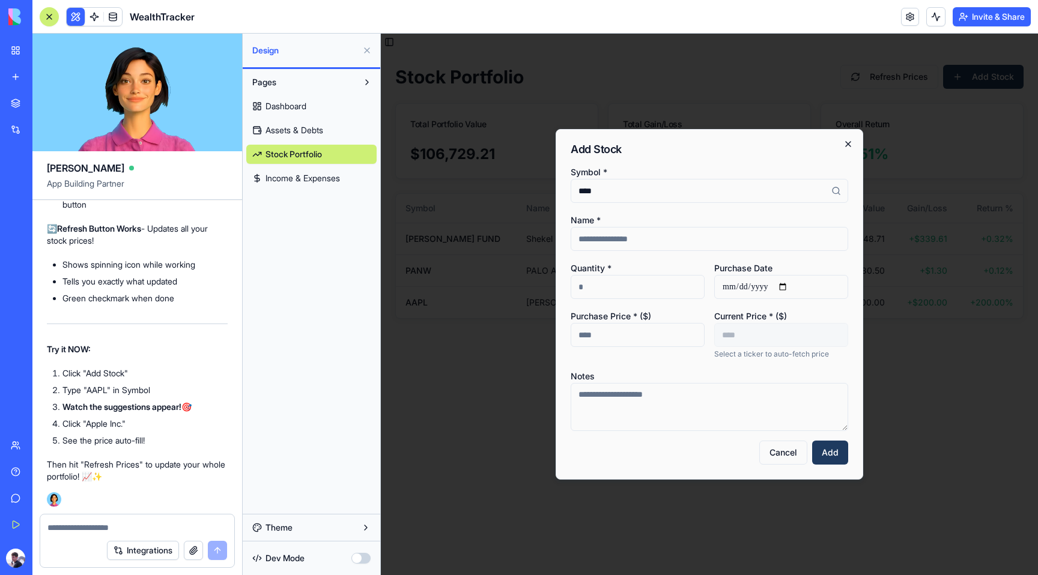
type input "****"
click at [851, 144] on icon "button" at bounding box center [848, 144] width 10 height 10
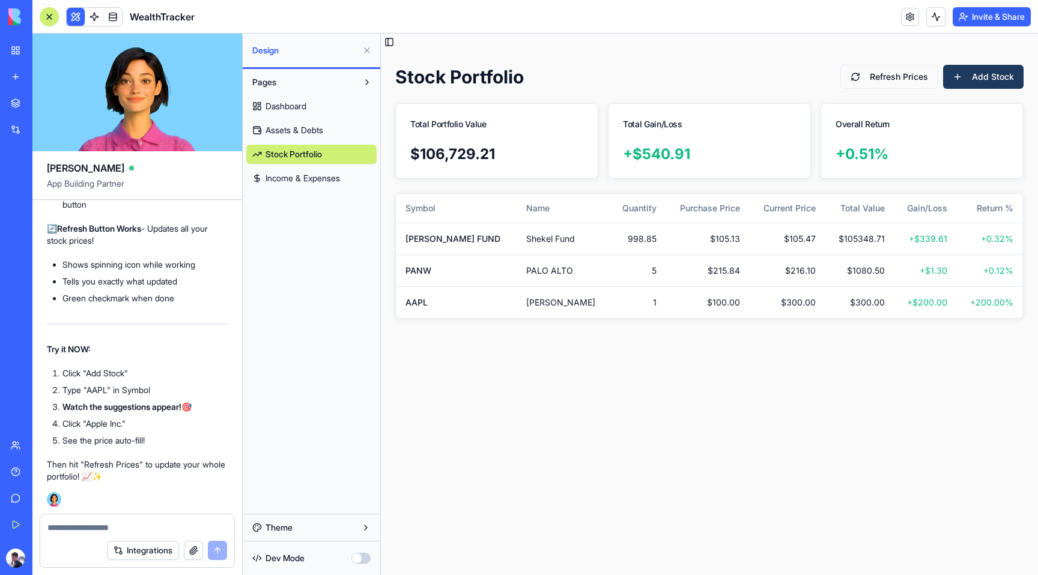
click at [995, 387] on main "Toggle Sidebar Stock Portfolio Refresh Prices Add Stock Total Portfolio Value $…" at bounding box center [709, 305] width 657 height 542
drag, startPoint x: 968, startPoint y: 437, endPoint x: 999, endPoint y: 271, distance: 169.1
click at [968, 437] on main "Toggle Sidebar Stock Portfolio Refresh Prices Add Stock Total Portfolio Value $…" at bounding box center [709, 305] width 657 height 542
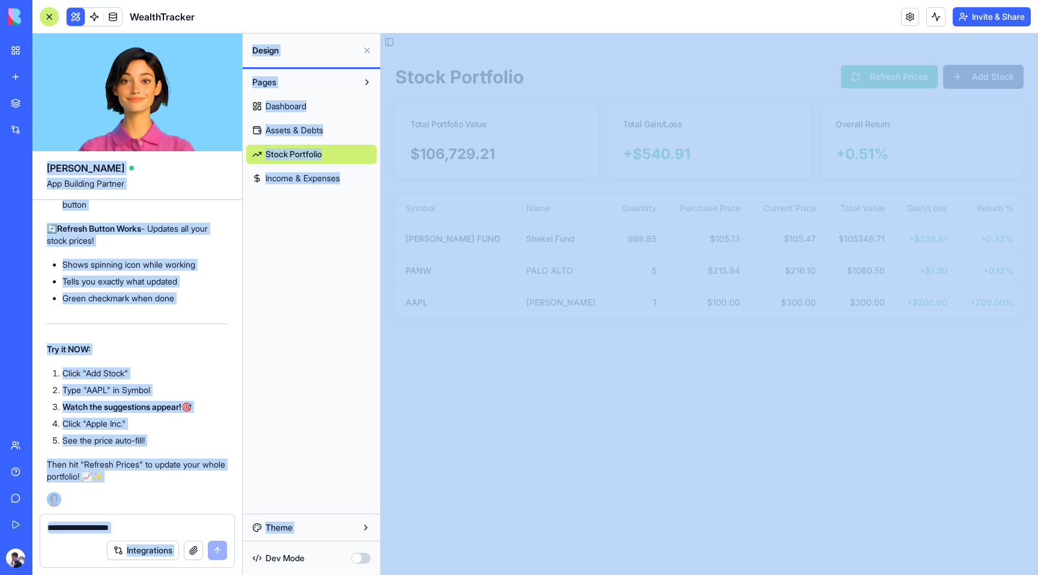
drag, startPoint x: 1380, startPoint y: 66, endPoint x: 902, endPoint y: 88, distance: 478.5
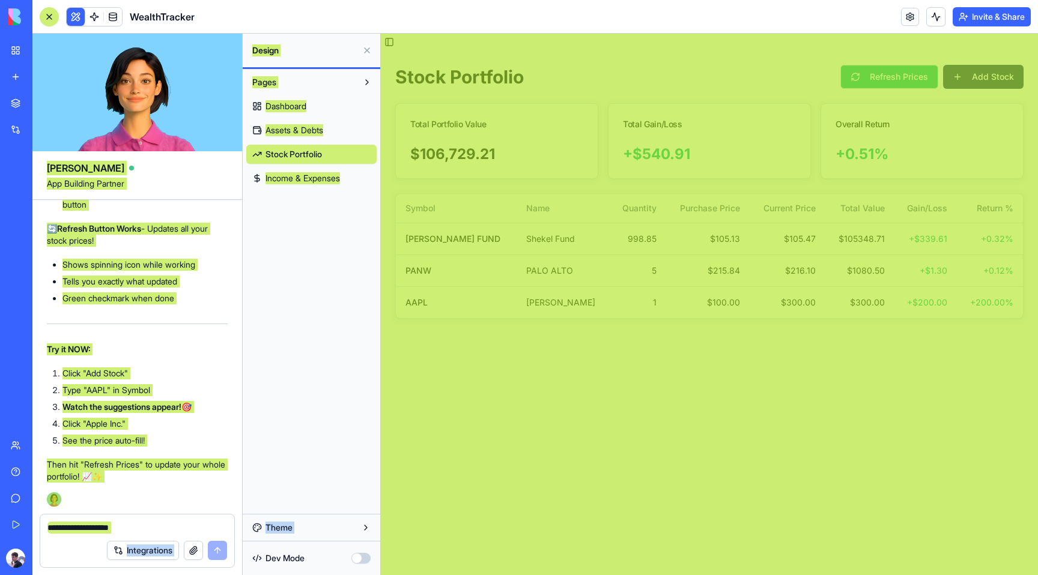
click at [902, 88] on button "Refresh Prices" at bounding box center [889, 77] width 98 height 24
click at [819, 56] on div "Stock Portfolio Refreshing... Add Stock Total Portfolio Value $ 106,729.21 Tota…" at bounding box center [709, 191] width 657 height 283
click at [582, 427] on main "Toggle Sidebar Stock Portfolio Refreshing... Add Stock Total Portfolio Value $ …" at bounding box center [709, 305] width 657 height 542
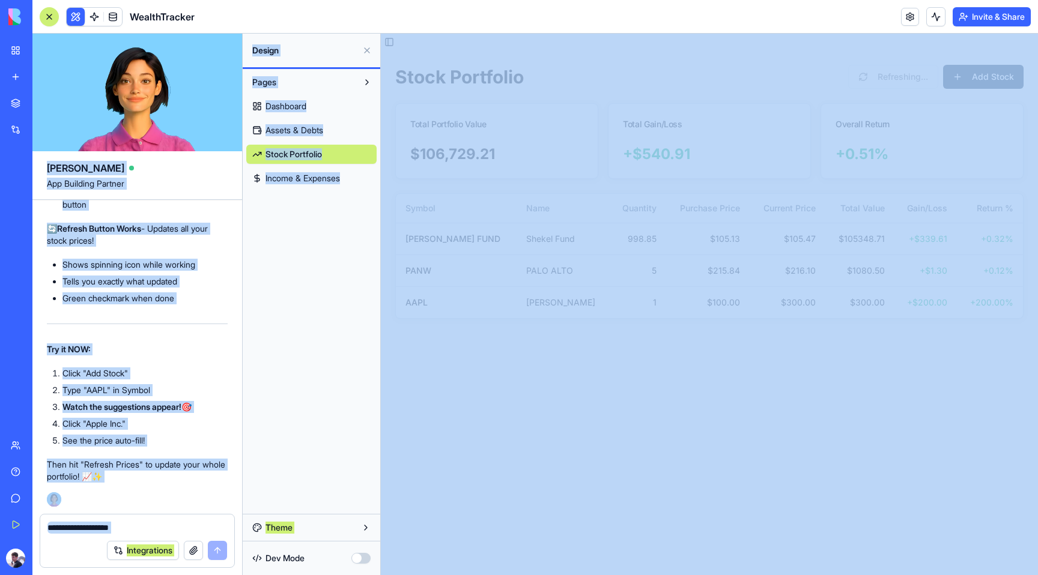
click at [265, 354] on div "Pages Dashboard Assets & Debts Stock Portfolio Income & Expenses" at bounding box center [312, 291] width 138 height 445
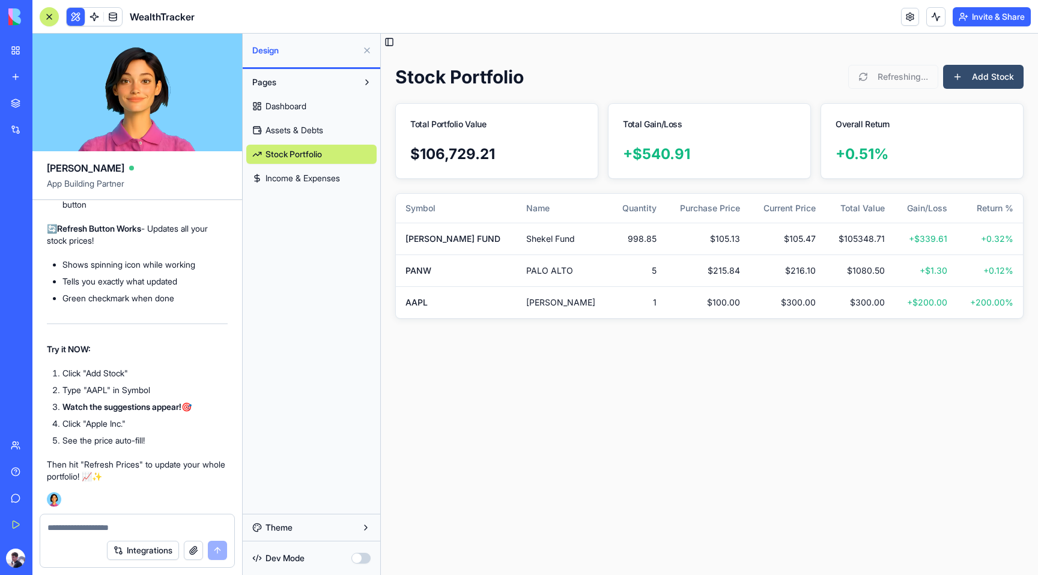
click at [993, 73] on button "Add Stock" at bounding box center [983, 77] width 80 height 24
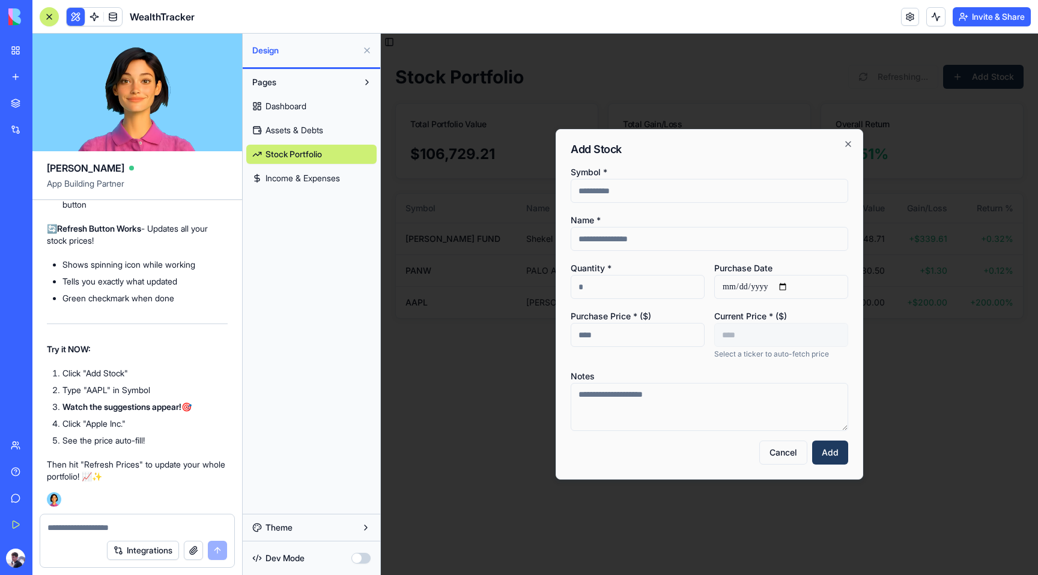
click at [662, 192] on input "Symbol *" at bounding box center [708, 191] width 277 height 24
type input "****"
click at [812, 441] on button "Add" at bounding box center [830, 453] width 36 height 24
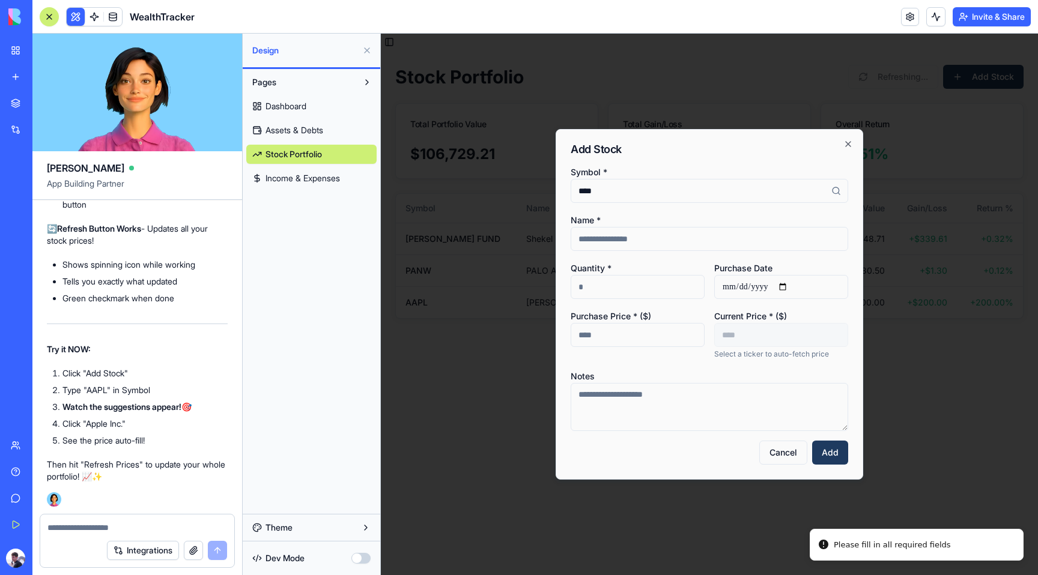
click at [647, 283] on input "Quantity *" at bounding box center [637, 287] width 134 height 24
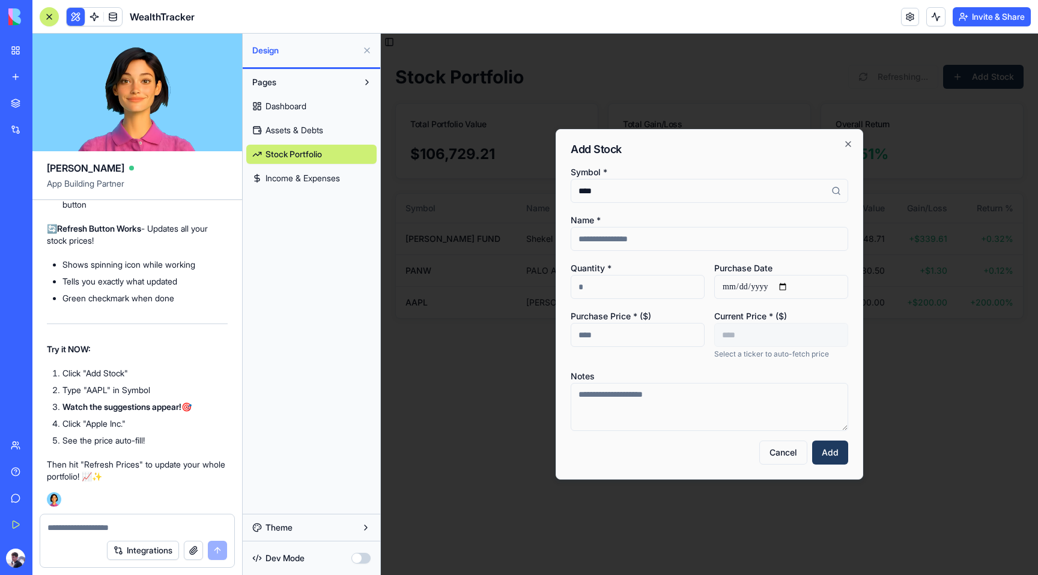
click at [673, 236] on input "Name *" at bounding box center [708, 239] width 277 height 24
type input "**********"
click at [665, 289] on input "Quantity *" at bounding box center [637, 287] width 134 height 24
type input "*"
click at [671, 336] on input "Purchase Price * ($)" at bounding box center [637, 335] width 134 height 24
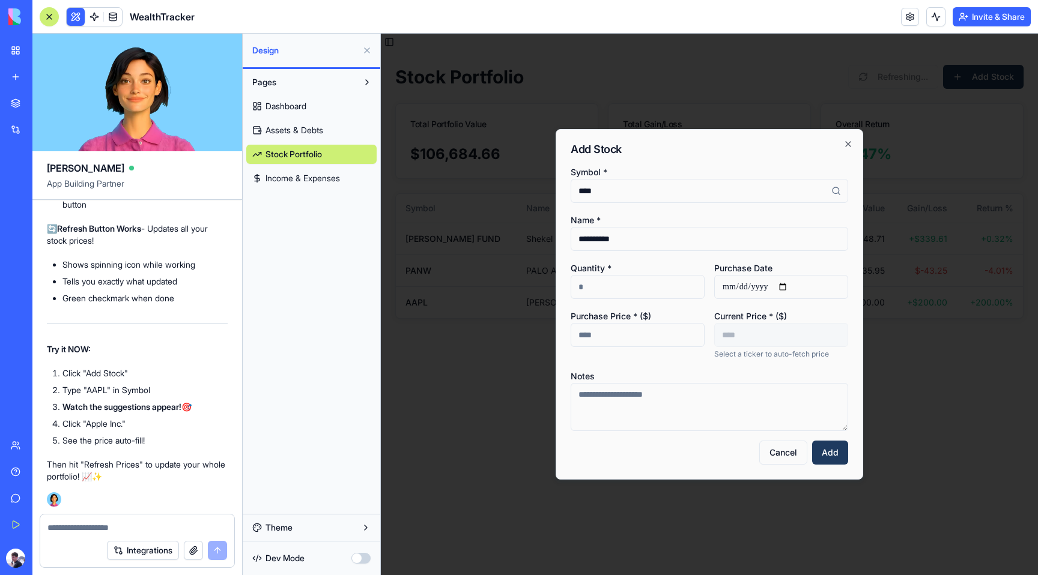
type input "*"
type input "***"
click at [825, 452] on button "Add" at bounding box center [830, 453] width 36 height 24
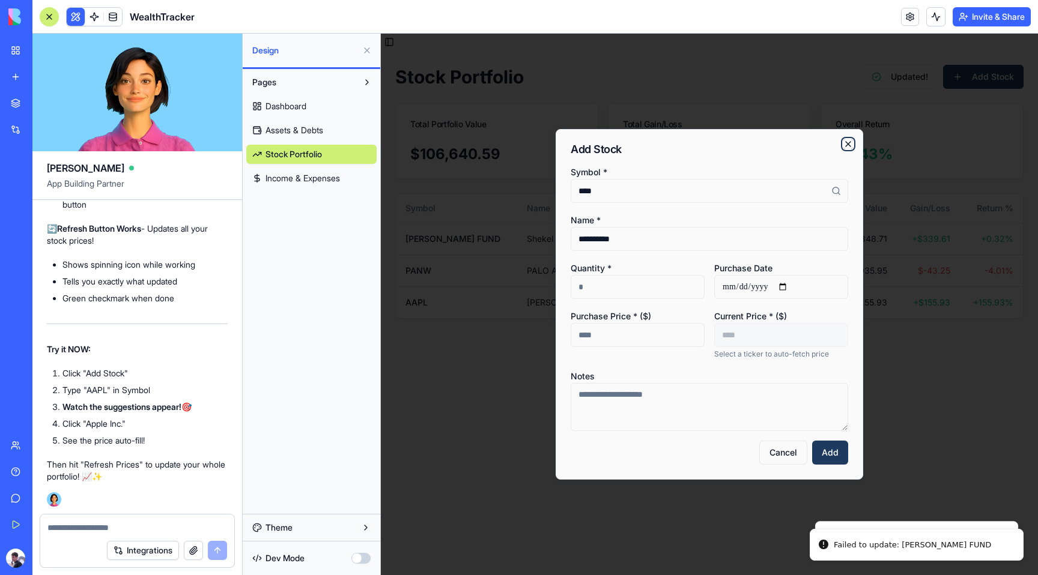
click at [848, 145] on icon "button" at bounding box center [848, 144] width 10 height 10
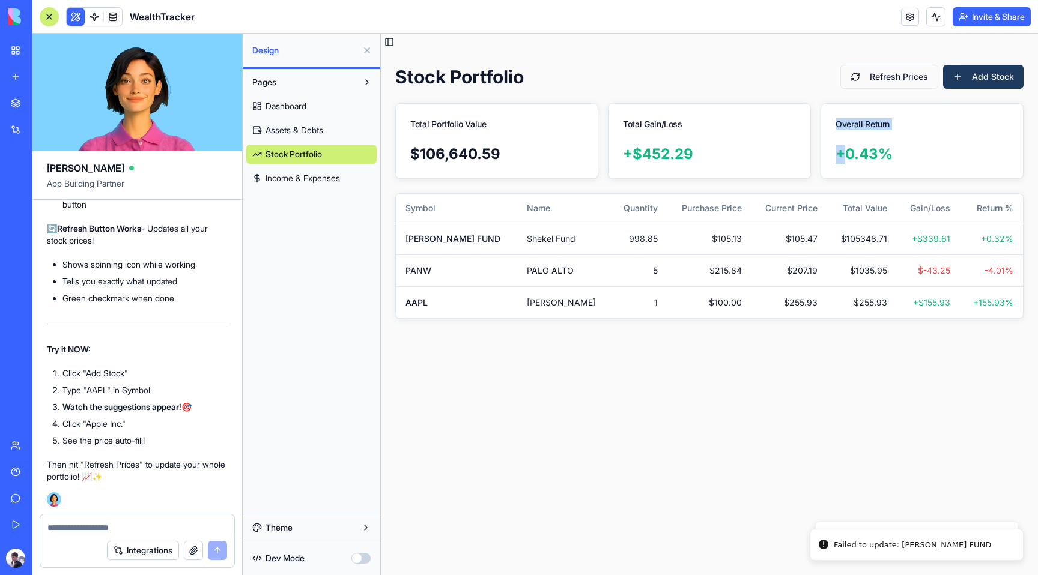
drag, startPoint x: 848, startPoint y: 145, endPoint x: 712, endPoint y: 155, distance: 136.1
click at [713, 155] on div "Total Portfolio Value $ 106,640.59 Total Gain/Loss + $ 452.29 Overall Return + …" at bounding box center [709, 141] width 628 height 76
drag, startPoint x: 712, startPoint y: 155, endPoint x: 550, endPoint y: 214, distance: 172.5
click at [550, 214] on div "Stock Portfolio Refresh Prices Add Stock Total Portfolio Value $ 106,640.59 Tot…" at bounding box center [709, 191] width 657 height 283
click at [501, 407] on main "Toggle Sidebar Stock Portfolio Refresh Prices Add Stock Total Portfolio Value $…" at bounding box center [709, 305] width 657 height 542
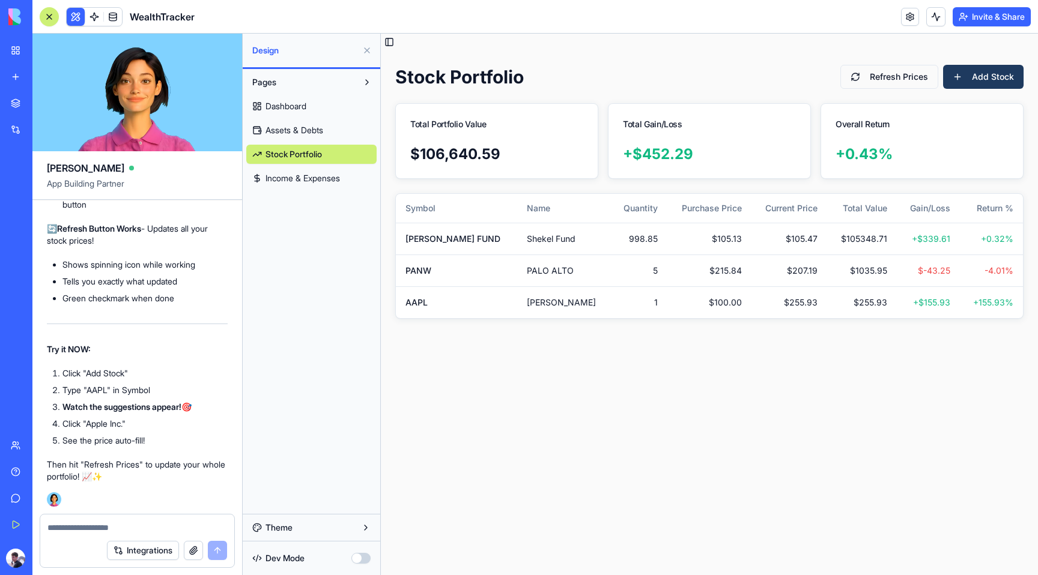
click at [169, 537] on div "Integrations" at bounding box center [137, 551] width 194 height 34
click at [164, 530] on textarea at bounding box center [137, 528] width 180 height 12
click at [109, 527] on textarea "**********" at bounding box center [137, 528] width 180 height 12
click at [147, 530] on textarea "**********" at bounding box center [137, 528] width 180 height 12
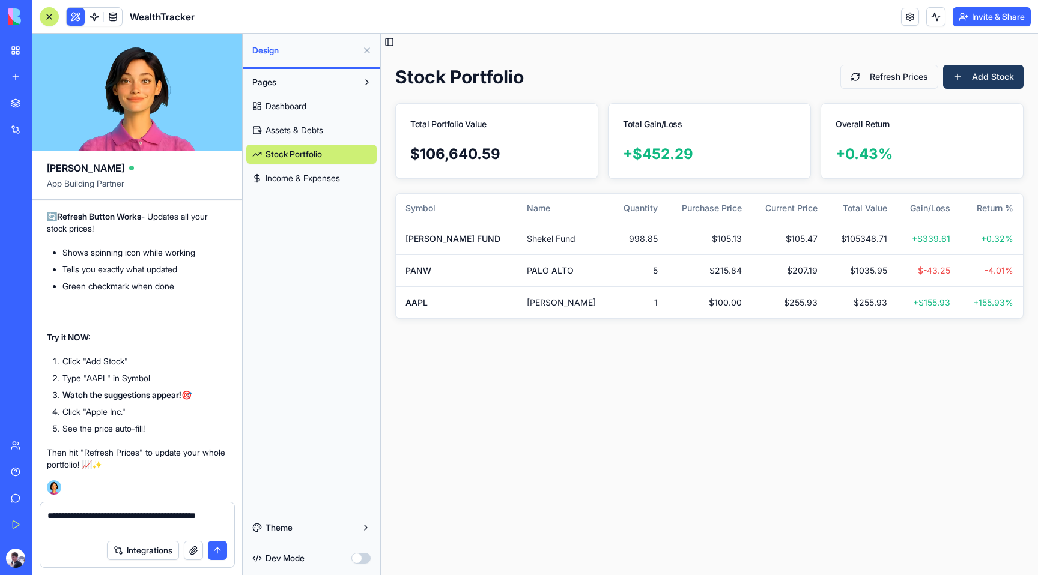
type textarea "**********"
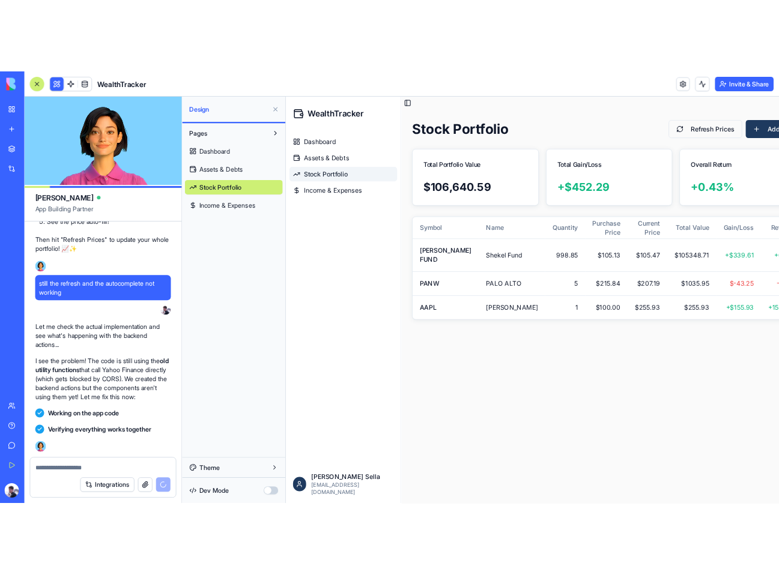
scroll to position [6008, 0]
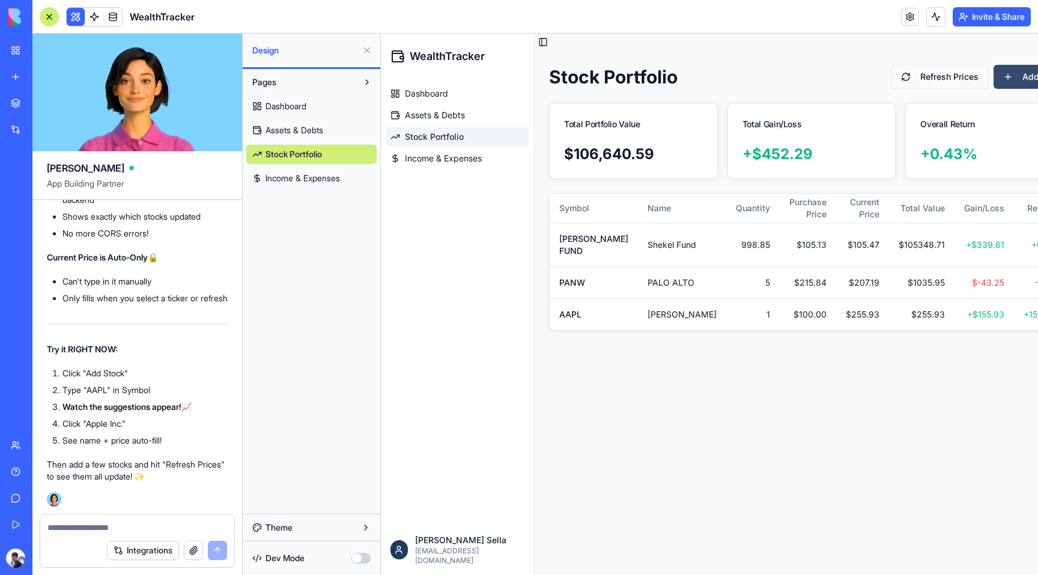
click at [993, 80] on button "Add Stock" at bounding box center [1033, 77] width 80 height 24
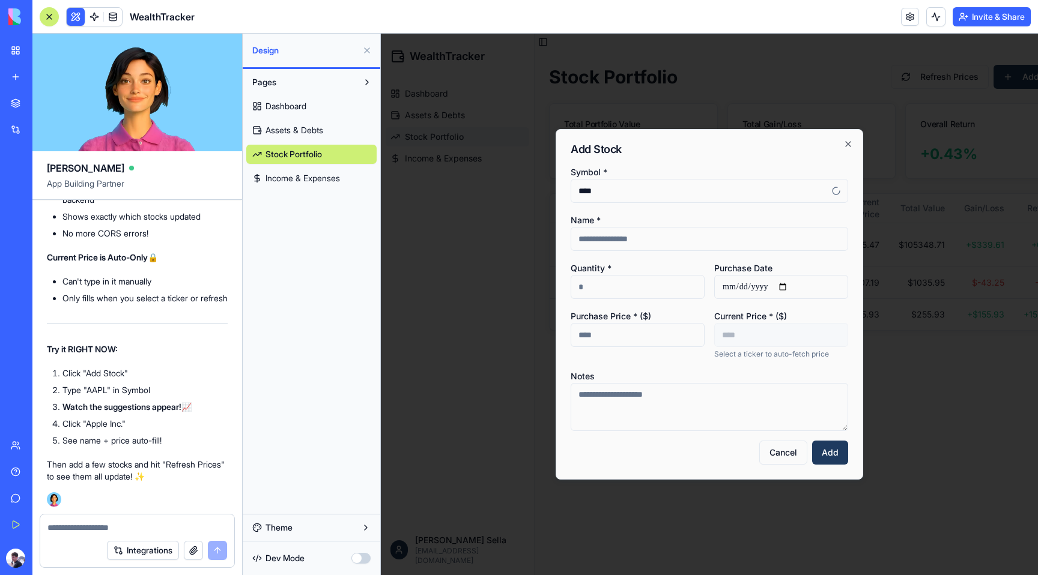
type input "****"
click at [812, 441] on button "Add" at bounding box center [830, 453] width 36 height 24
click at [847, 144] on icon "button" at bounding box center [848, 144] width 5 height 5
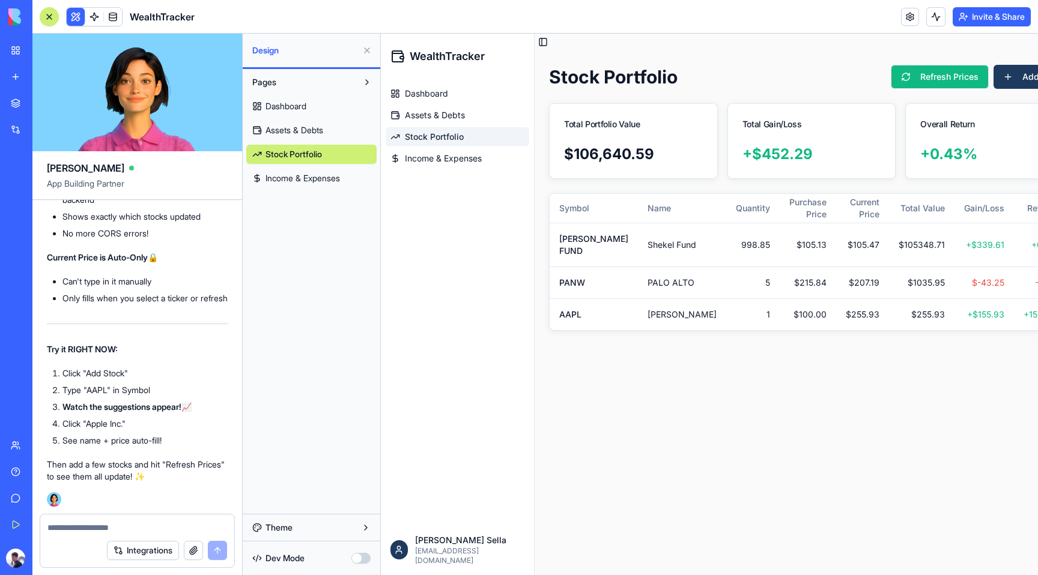
click at [891, 79] on button "Refresh Prices" at bounding box center [940, 77] width 98 height 24
click at [875, 98] on div "Stock Portfolio Refreshing... Add Stock Total Portfolio Value $ 106,640.59 Tota…" at bounding box center [811, 197] width 554 height 295
click at [726, 322] on td "1" at bounding box center [752, 314] width 53 height 32
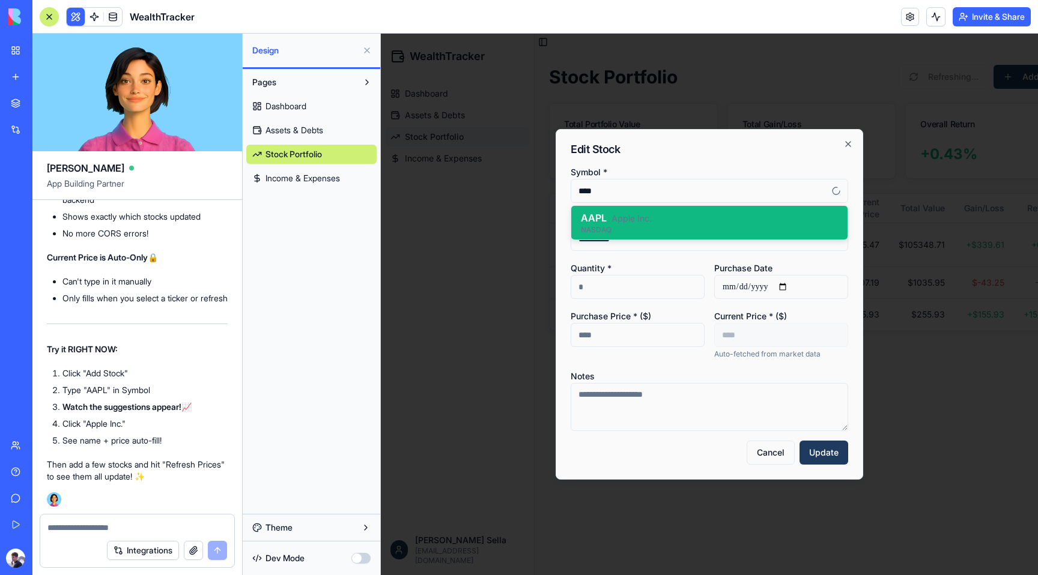
click at [790, 229] on div "NASDAQ" at bounding box center [709, 230] width 257 height 10
type input "**********"
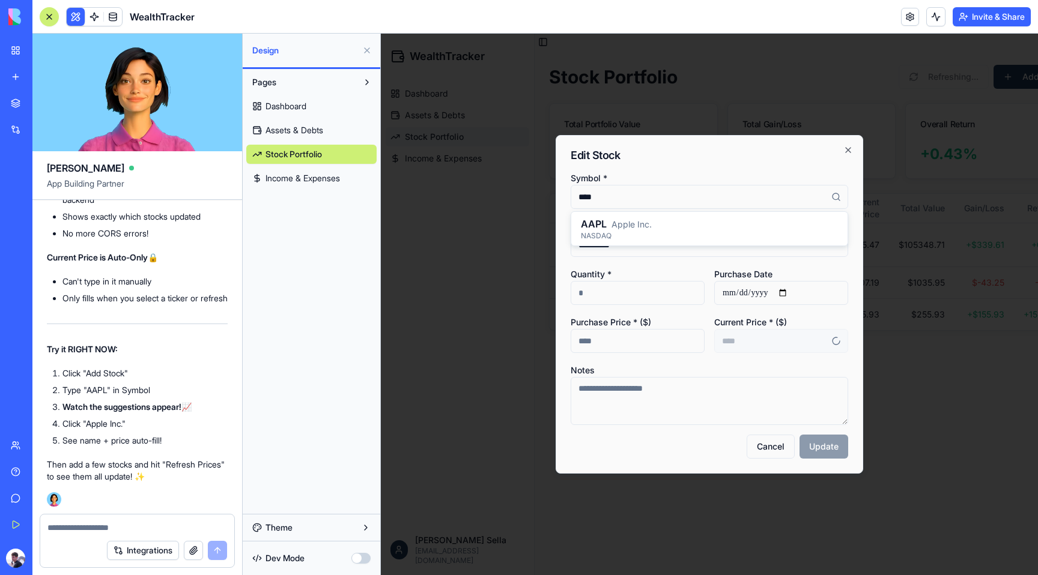
click at [676, 342] on input "***" at bounding box center [637, 341] width 134 height 24
type input "******"
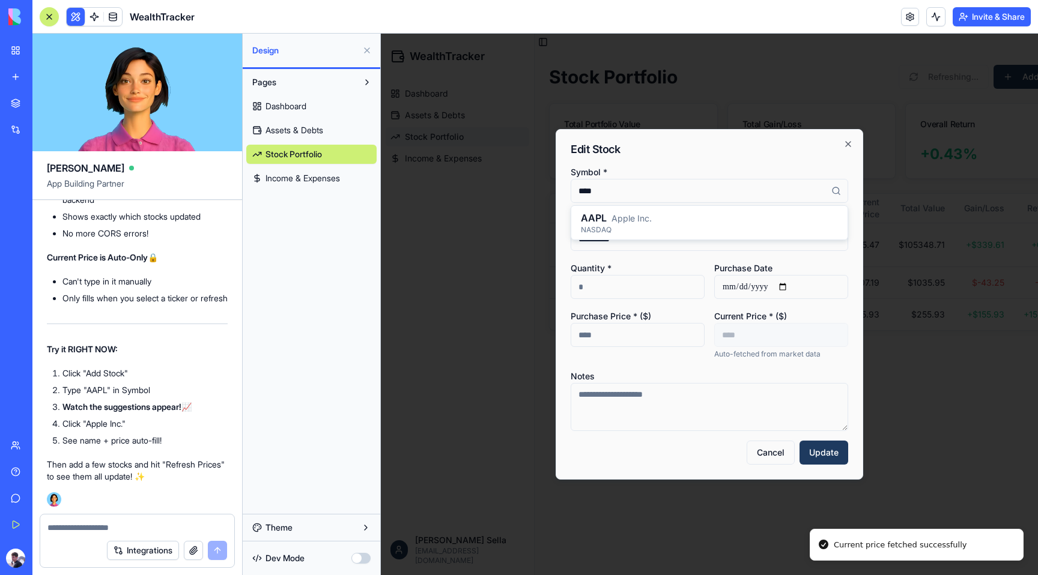
click at [694, 360] on form "**********" at bounding box center [708, 315] width 277 height 300
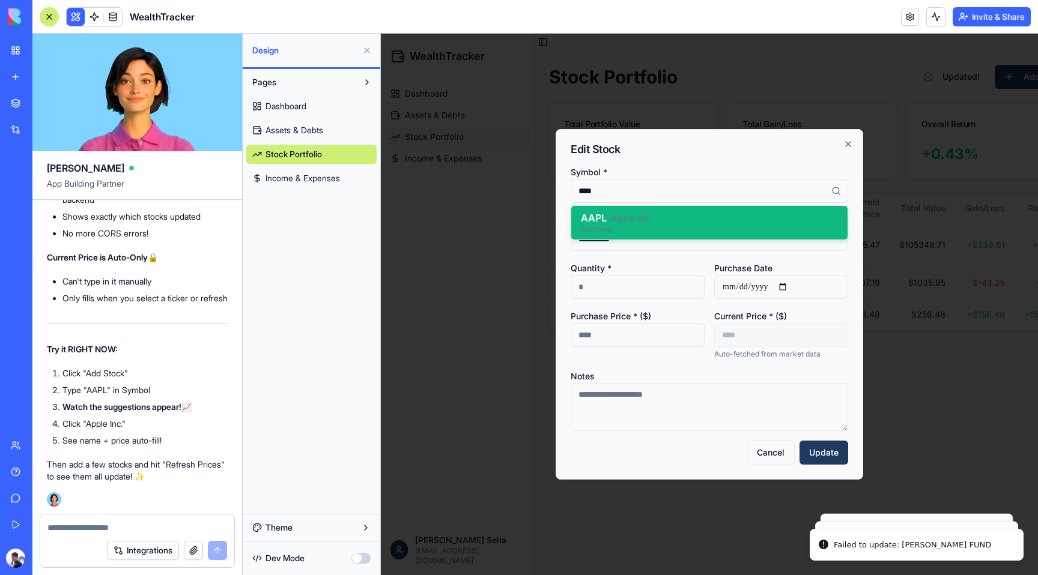
click at [773, 238] on div "AAPL Apple Inc. NASDAQ" at bounding box center [709, 223] width 276 height 34
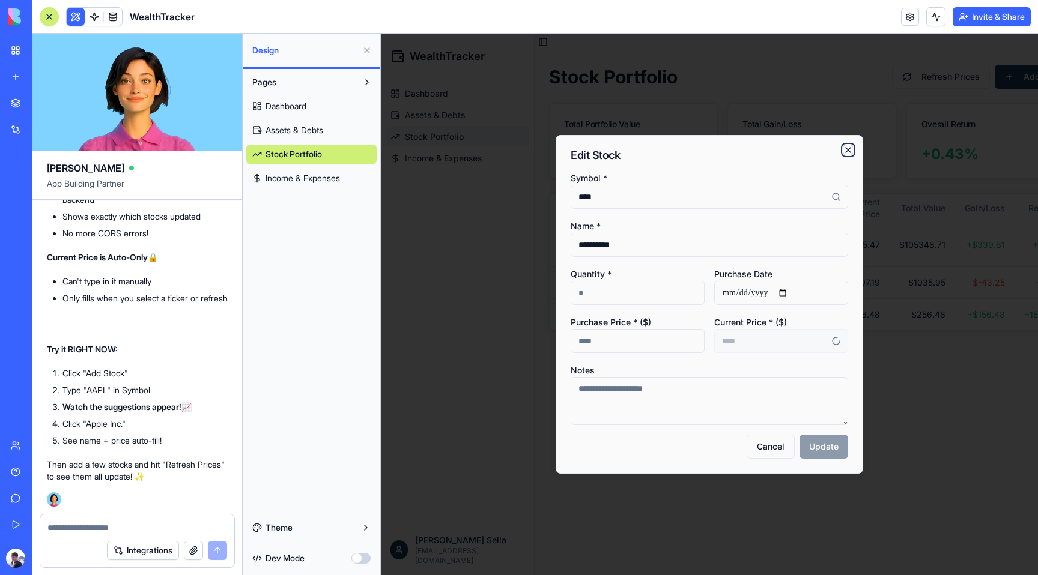
click at [852, 149] on icon "button" at bounding box center [848, 150] width 10 height 10
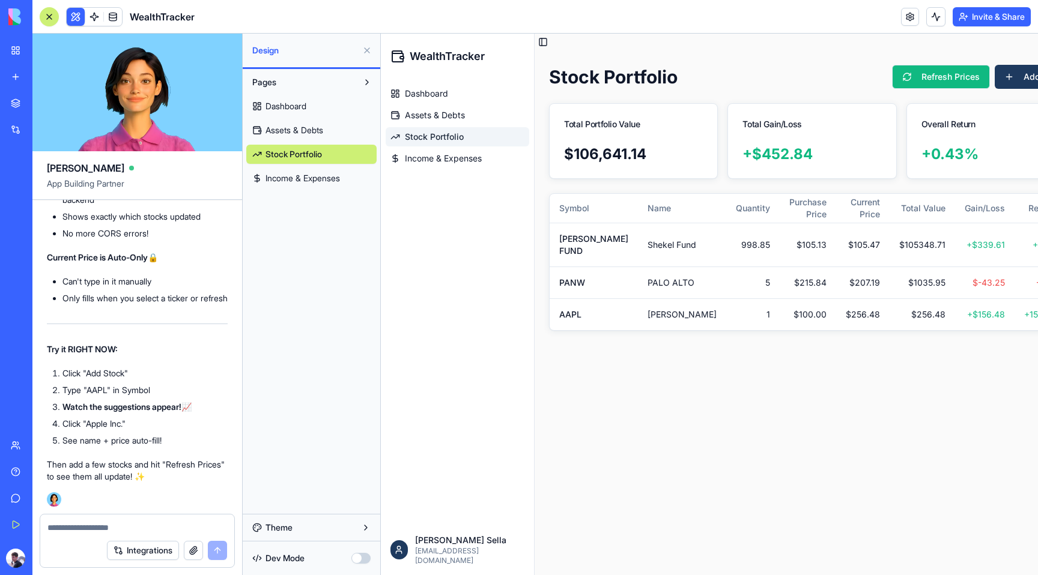
click at [906, 81] on button "Refresh Prices" at bounding box center [941, 77] width 98 height 24
click at [889, 330] on td "$ 256.48" at bounding box center [921, 314] width 65 height 32
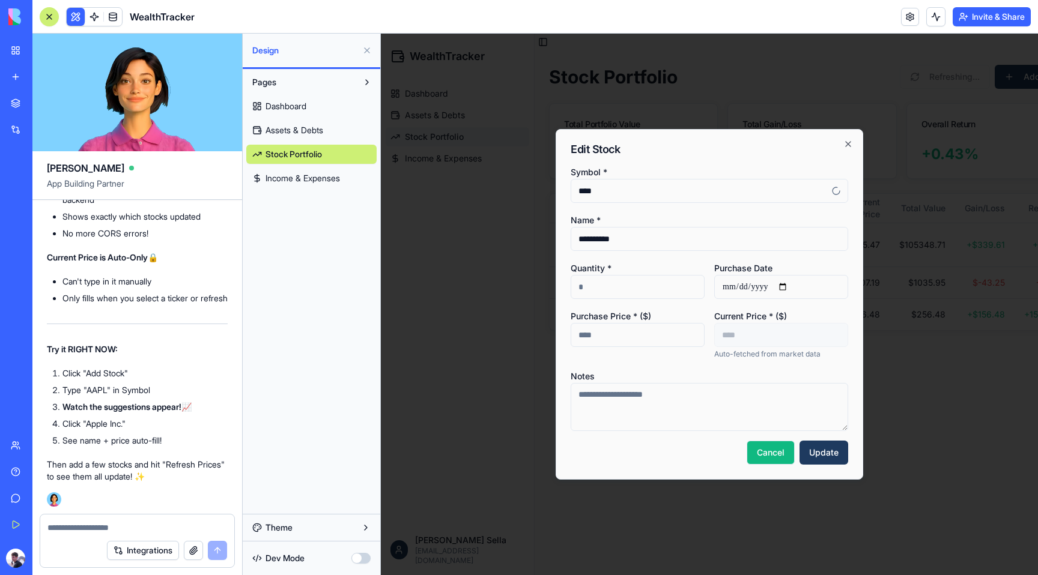
click at [765, 449] on button "Cancel" at bounding box center [770, 453] width 48 height 24
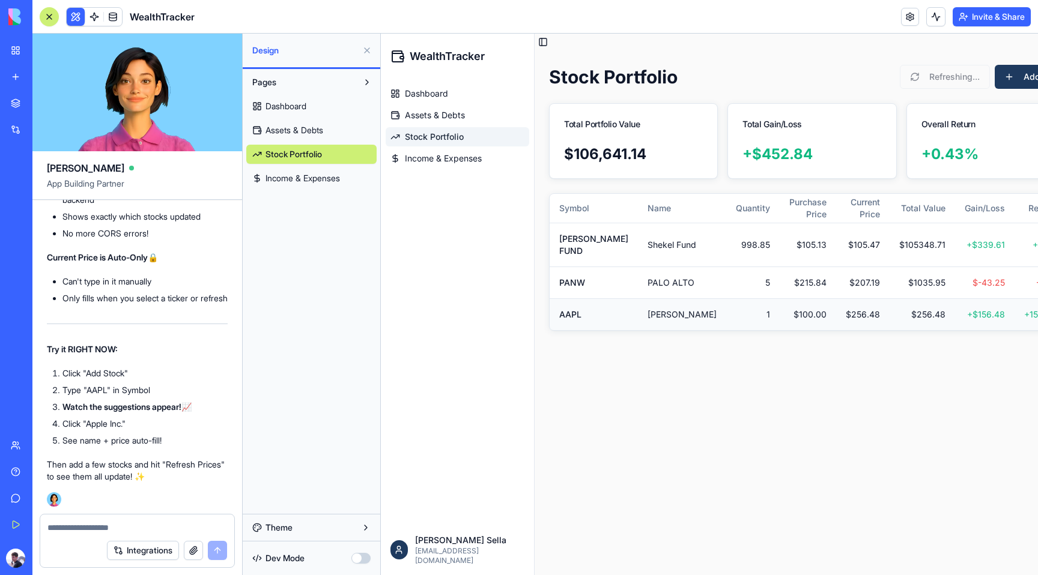
click at [779, 330] on td "$ 100.00" at bounding box center [807, 314] width 56 height 32
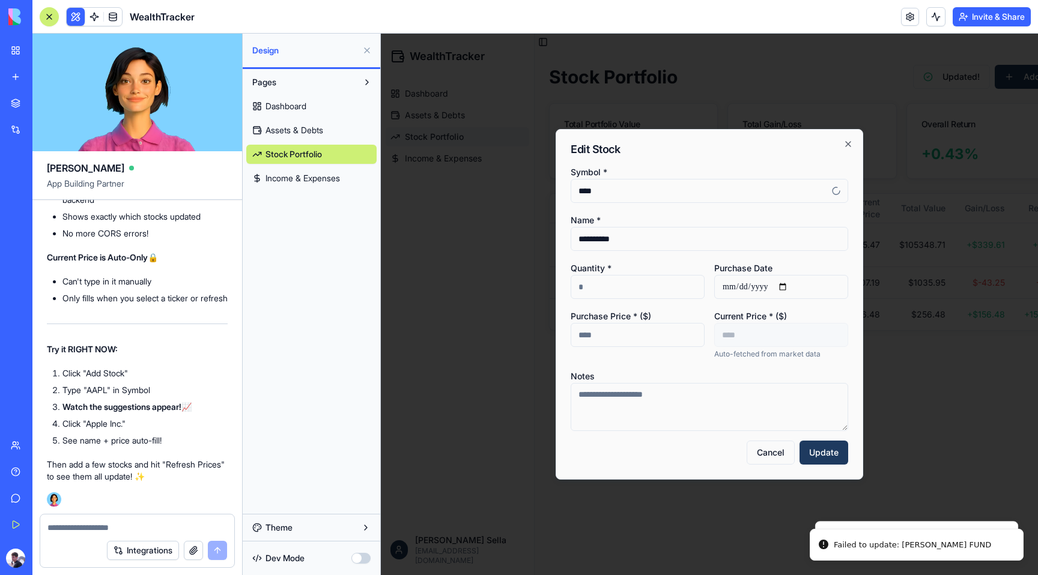
click at [799, 441] on button "Update" at bounding box center [823, 453] width 49 height 24
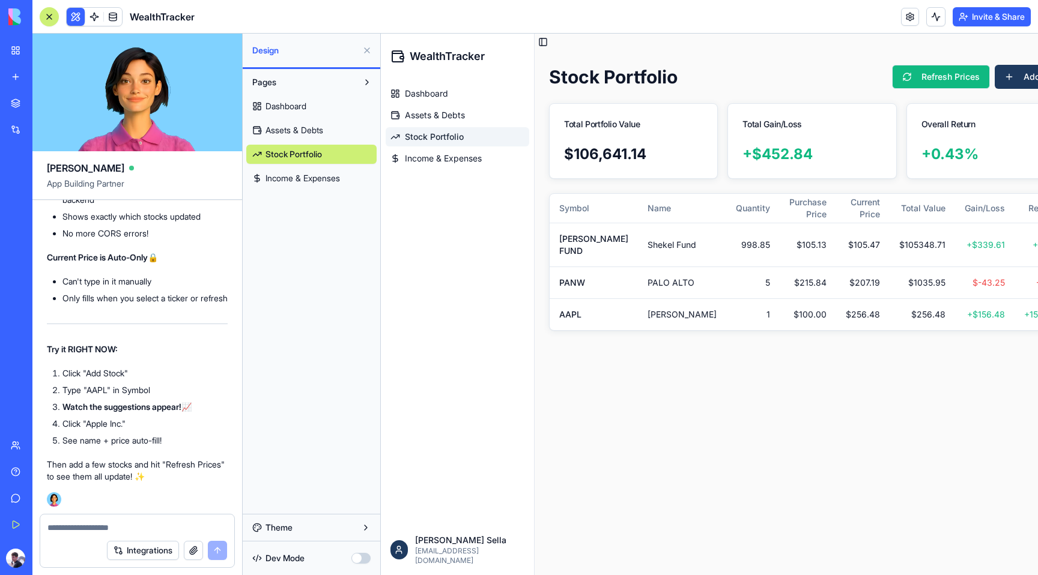
click at [892, 80] on button "Refresh Prices" at bounding box center [941, 77] width 98 height 24
click at [669, 416] on main "Toggle Sidebar Stock Portfolio Refreshing... Add Stock Total Portfolio Value $ …" at bounding box center [811, 305] width 555 height 542
click at [126, 533] on textarea at bounding box center [137, 528] width 180 height 12
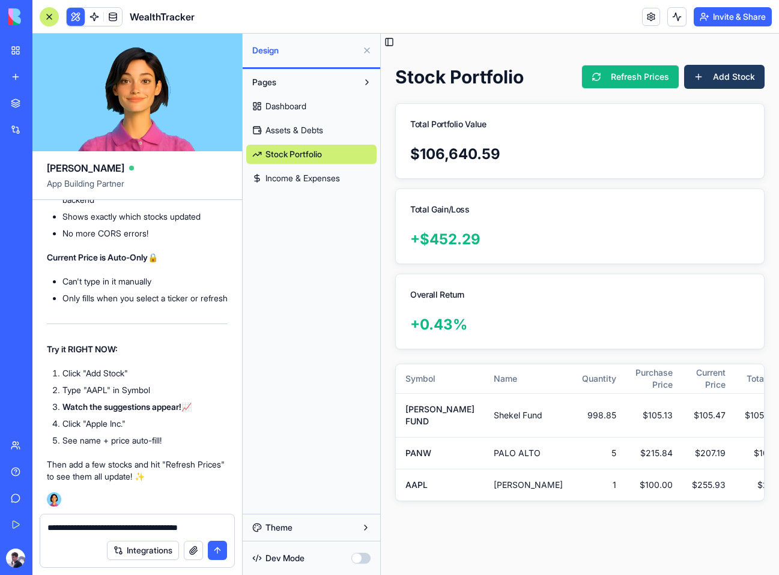
click at [625, 79] on button "Refresh Prices" at bounding box center [630, 77] width 98 height 24
click at [216, 525] on textarea "**********" at bounding box center [137, 528] width 180 height 12
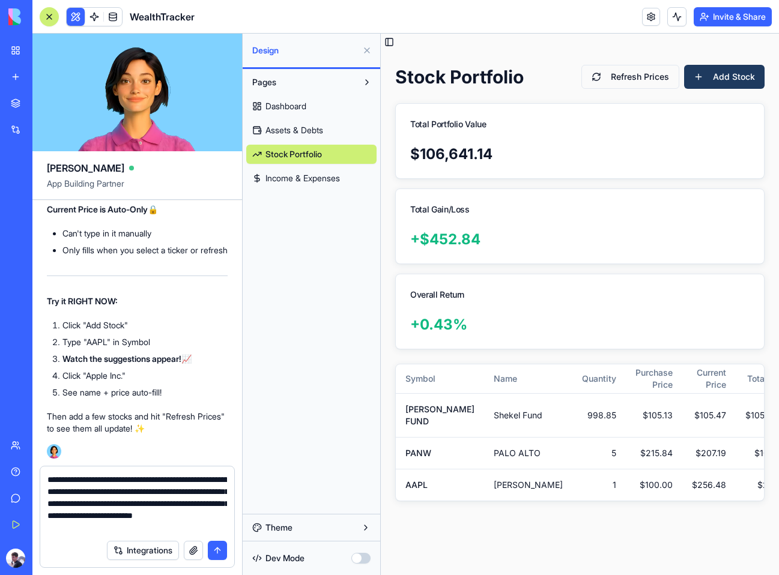
type textarea "**********"
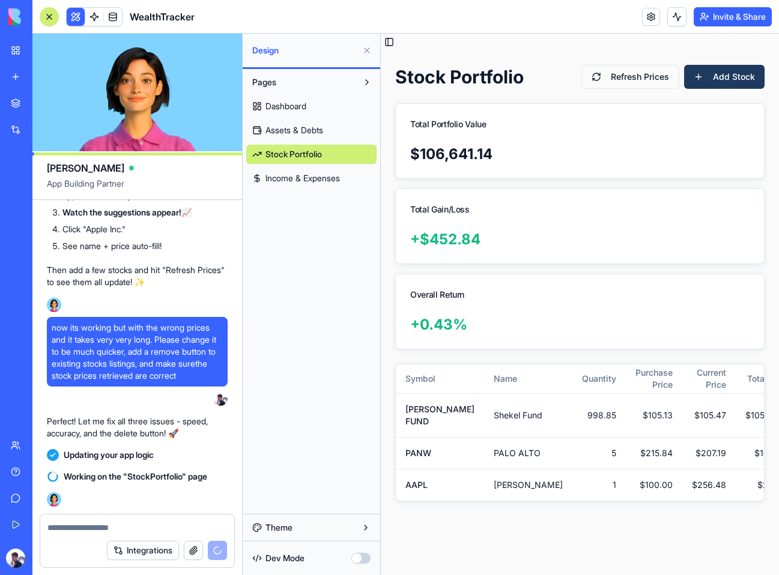
scroll to position [6224, 0]
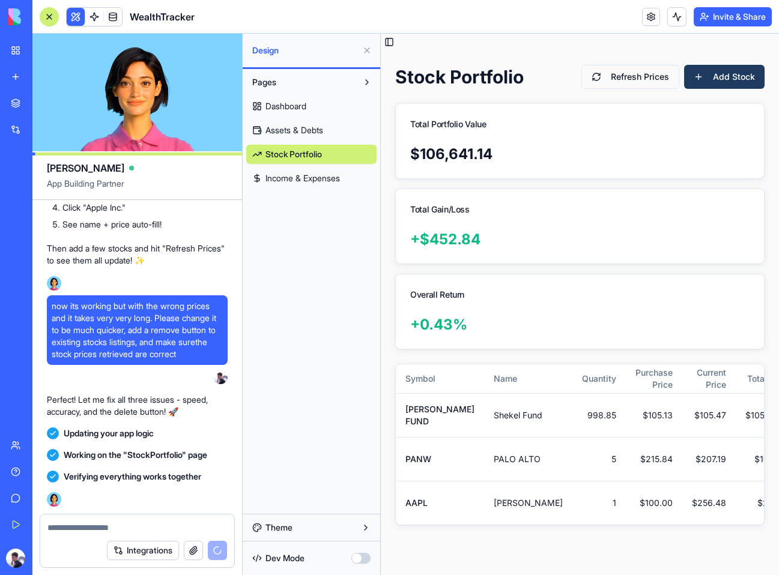
click at [361, 557] on button "button" at bounding box center [360, 558] width 19 height 11
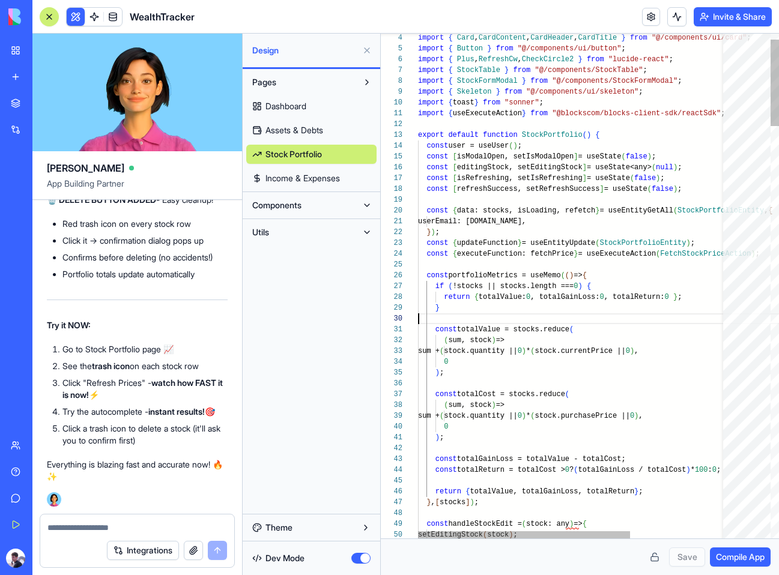
scroll to position [97, 0]
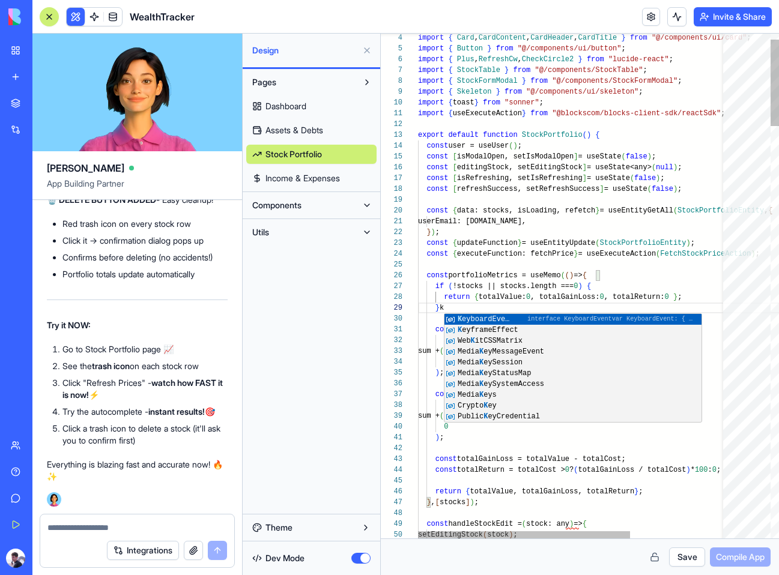
type textarea "**********"
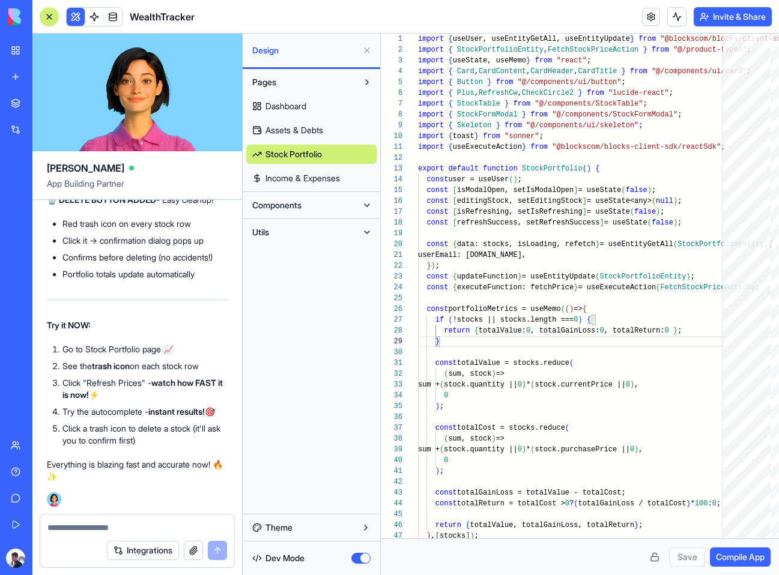
click at [298, 564] on span "Dev Mode" at bounding box center [284, 558] width 39 height 12
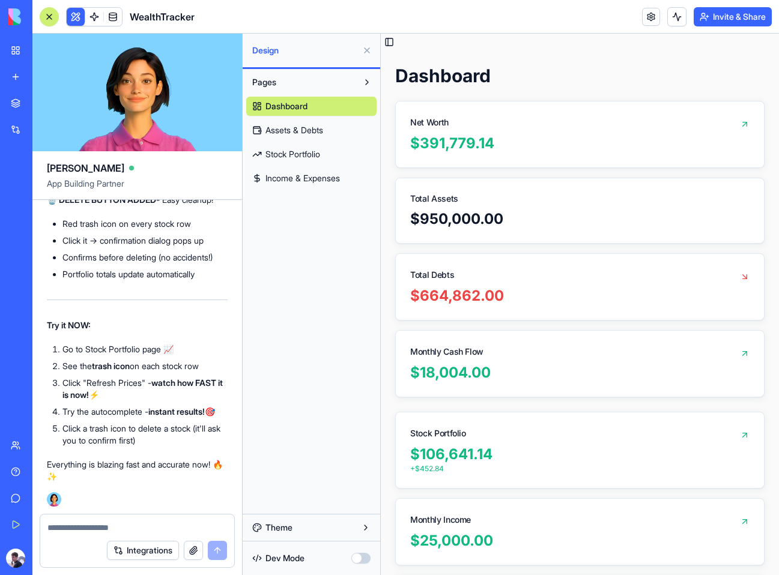
click at [289, 155] on span "Stock Portfolio" at bounding box center [292, 154] width 55 height 12
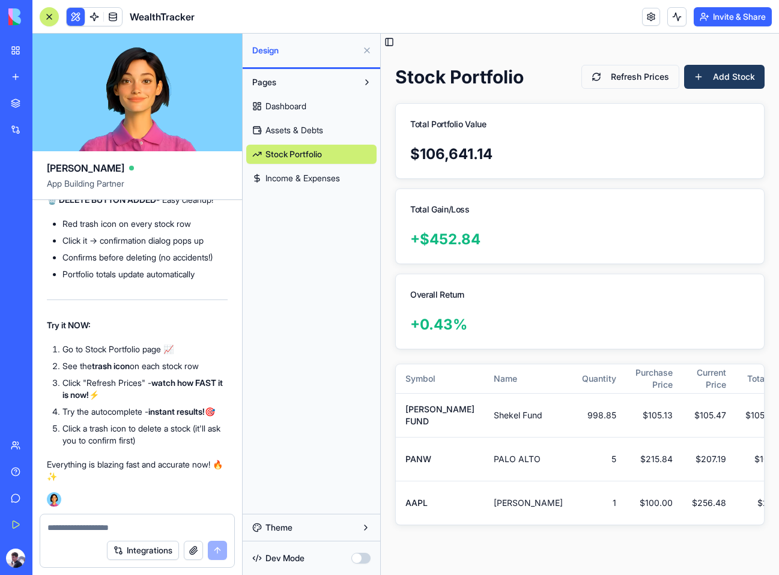
click at [291, 115] on link "Dashboard" at bounding box center [311, 106] width 130 height 19
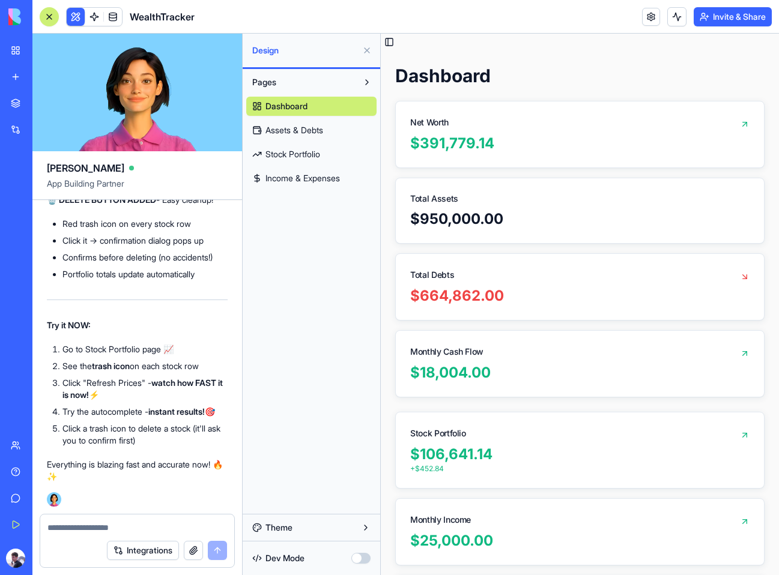
click at [298, 148] on span "Stock Portfolio" at bounding box center [292, 154] width 55 height 12
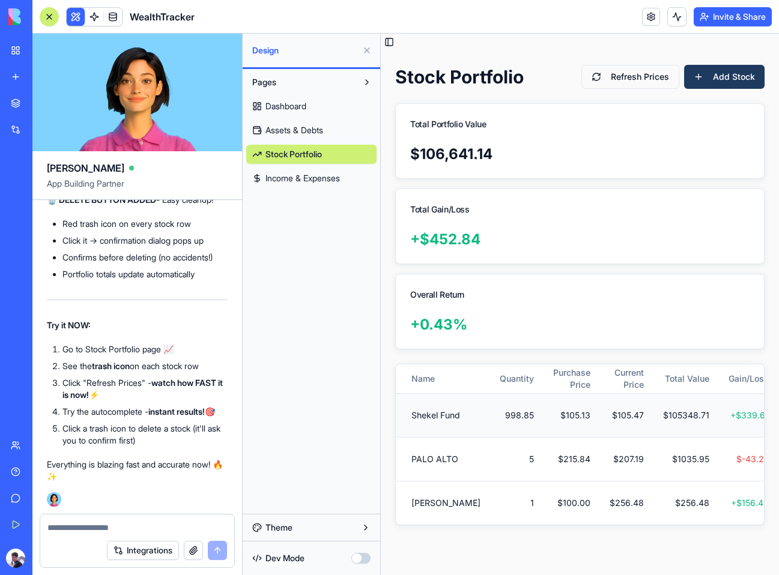
scroll to position [0, 127]
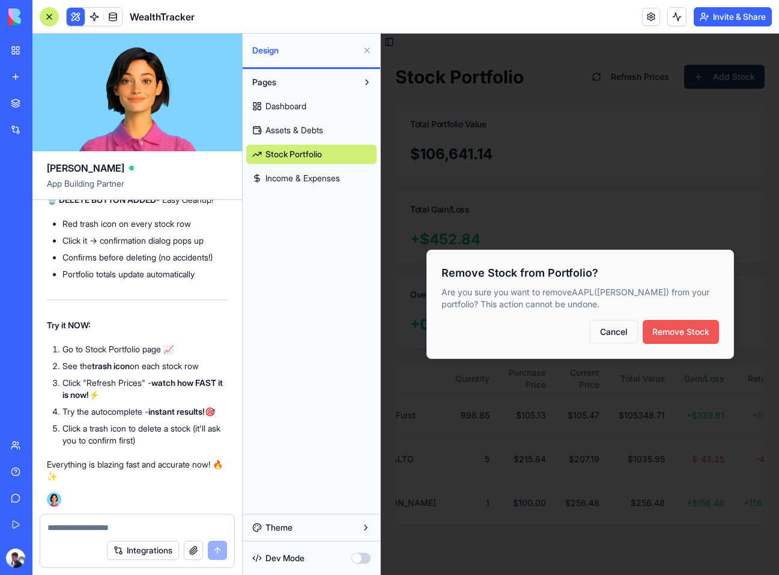
click at [688, 331] on button "Remove Stock" at bounding box center [681, 332] width 76 height 24
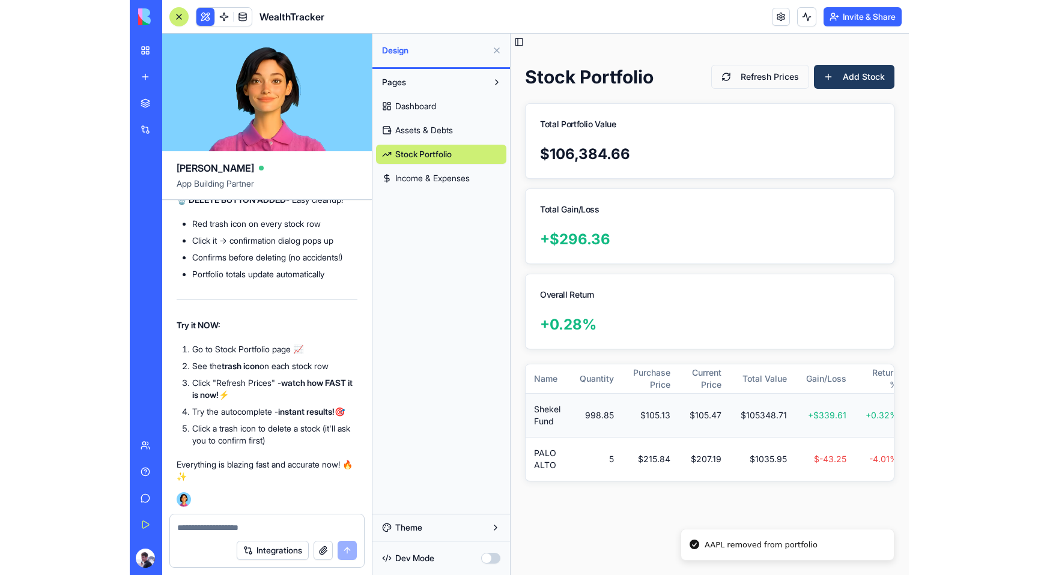
scroll to position [0, 0]
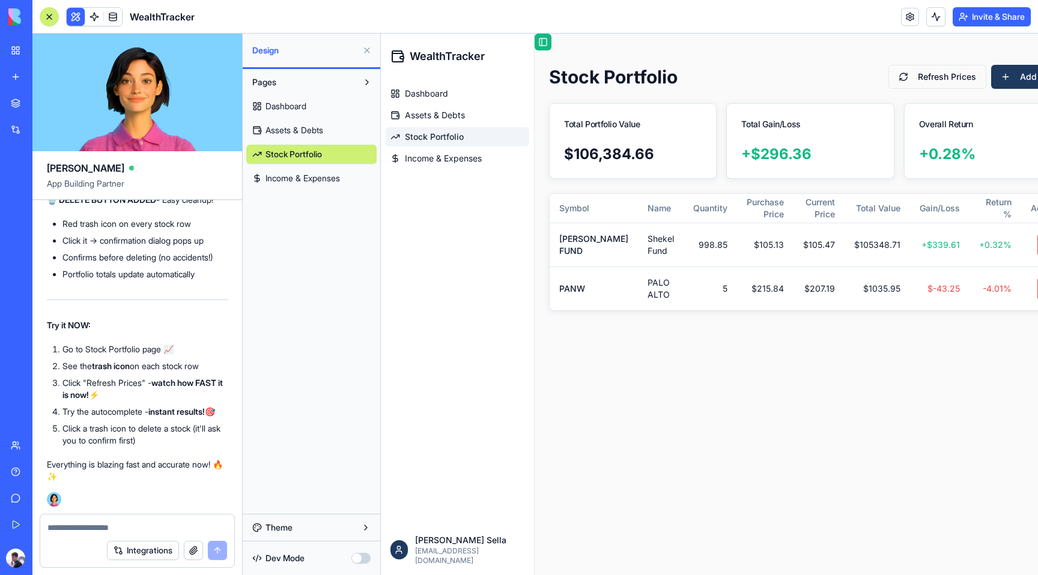
click at [540, 47] on button "Toggle Sidebar" at bounding box center [542, 42] width 17 height 17
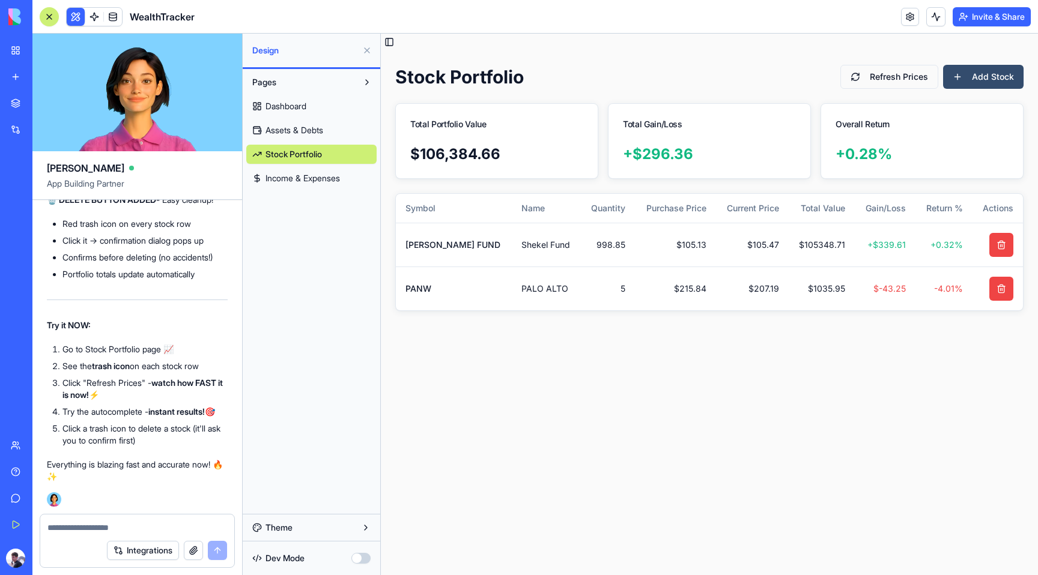
click at [973, 82] on button "Add Stock" at bounding box center [983, 77] width 80 height 24
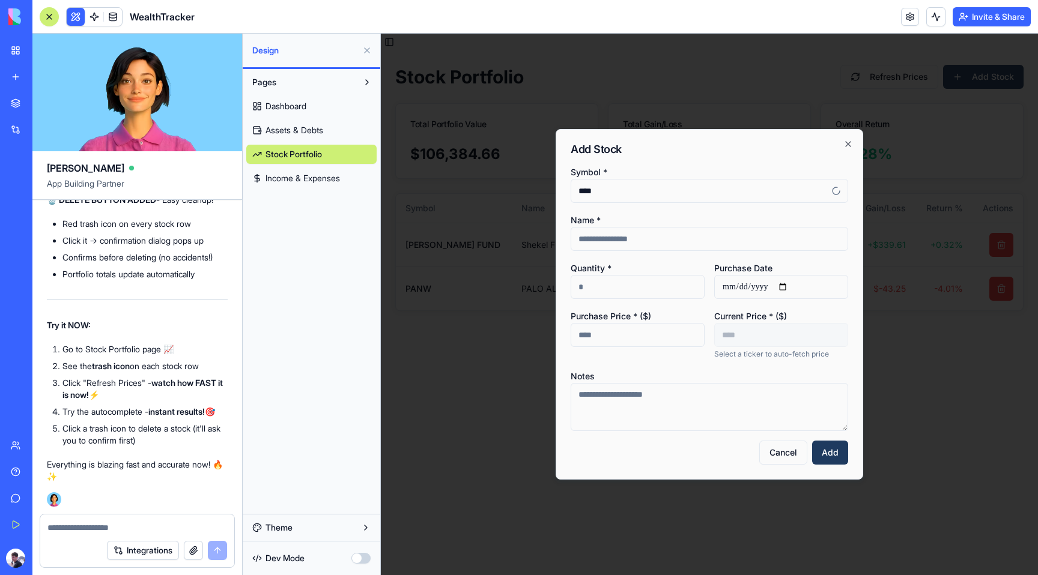
type input "****"
click at [812, 441] on button "Add" at bounding box center [830, 453] width 36 height 24
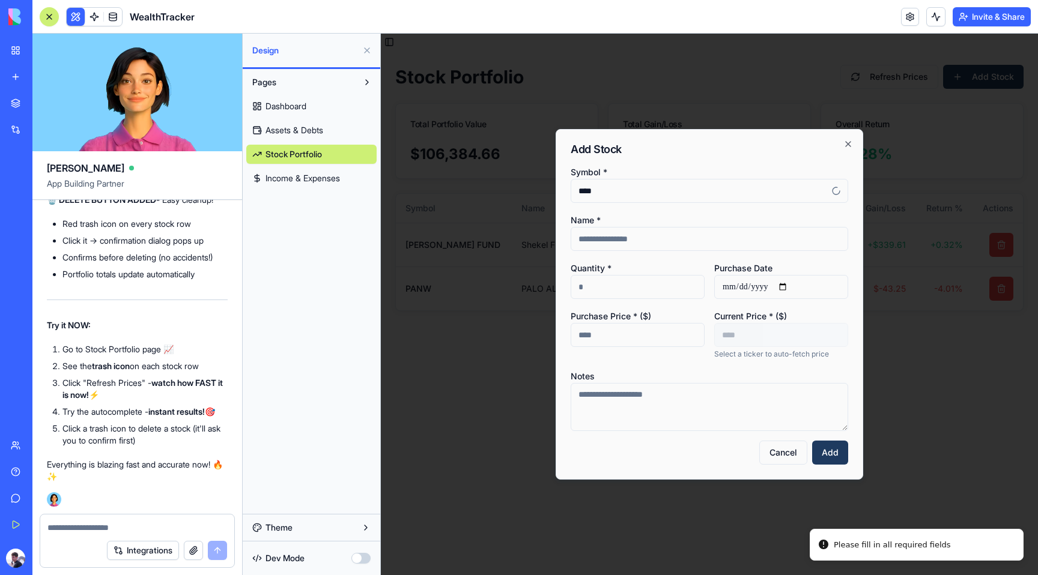
click at [835, 193] on icon at bounding box center [836, 191] width 12 height 12
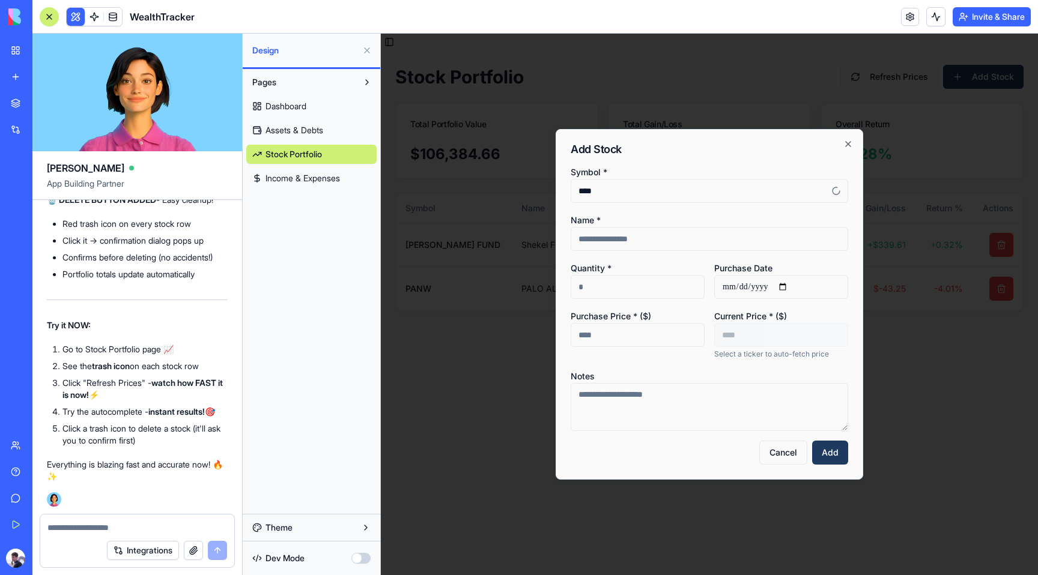
click at [793, 195] on input "****" at bounding box center [708, 191] width 277 height 24
click at [834, 189] on icon at bounding box center [836, 191] width 10 height 10
click at [699, 189] on input "****" at bounding box center [708, 191] width 277 height 24
click at [637, 336] on input "Purchase Price * ($)" at bounding box center [637, 335] width 134 height 24
click at [849, 141] on icon "button" at bounding box center [848, 144] width 10 height 10
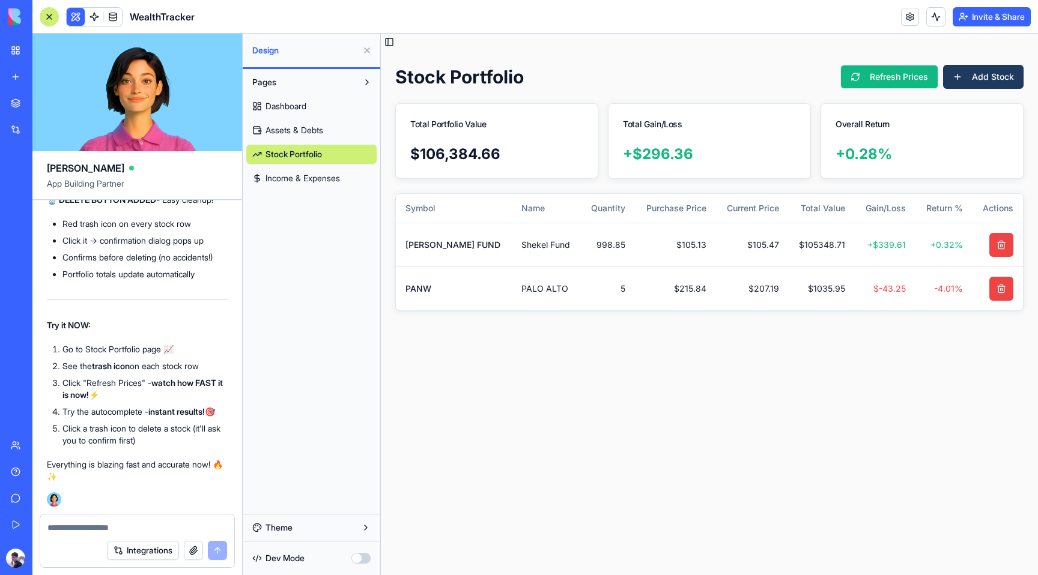
click at [895, 83] on button "Refresh Prices" at bounding box center [889, 77] width 98 height 24
click at [159, 528] on textarea at bounding box center [137, 528] width 180 height 12
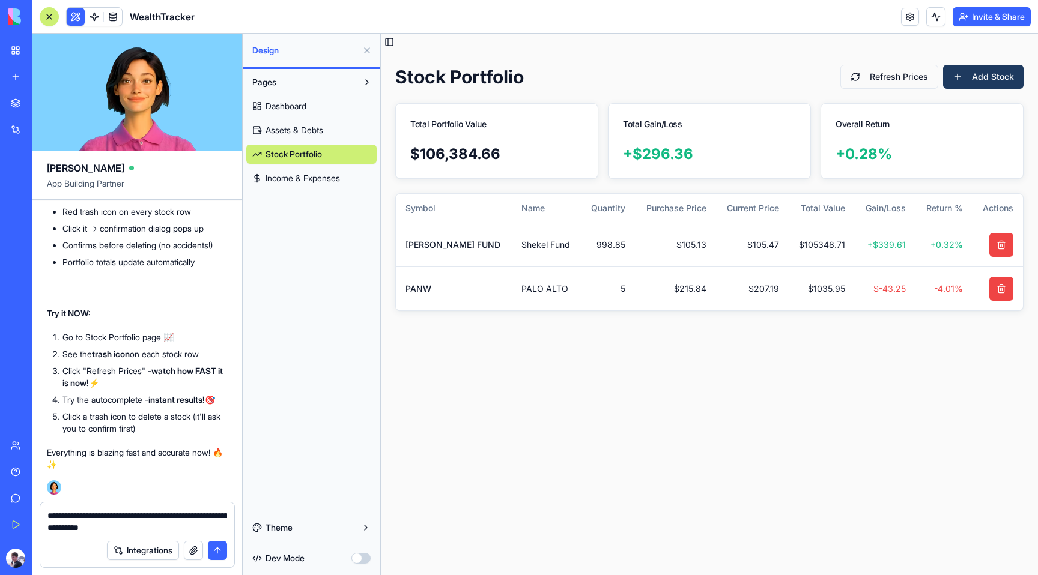
type textarea "**********"
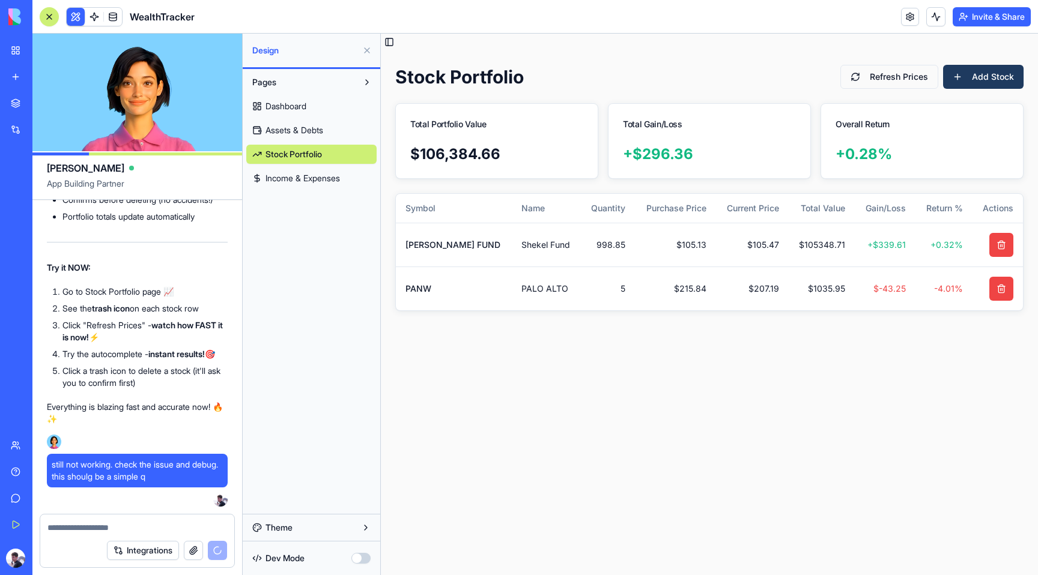
click at [211, 552] on div "Integrations" at bounding box center [167, 550] width 120 height 19
click at [166, 534] on div "Integrations" at bounding box center [137, 551] width 194 height 34
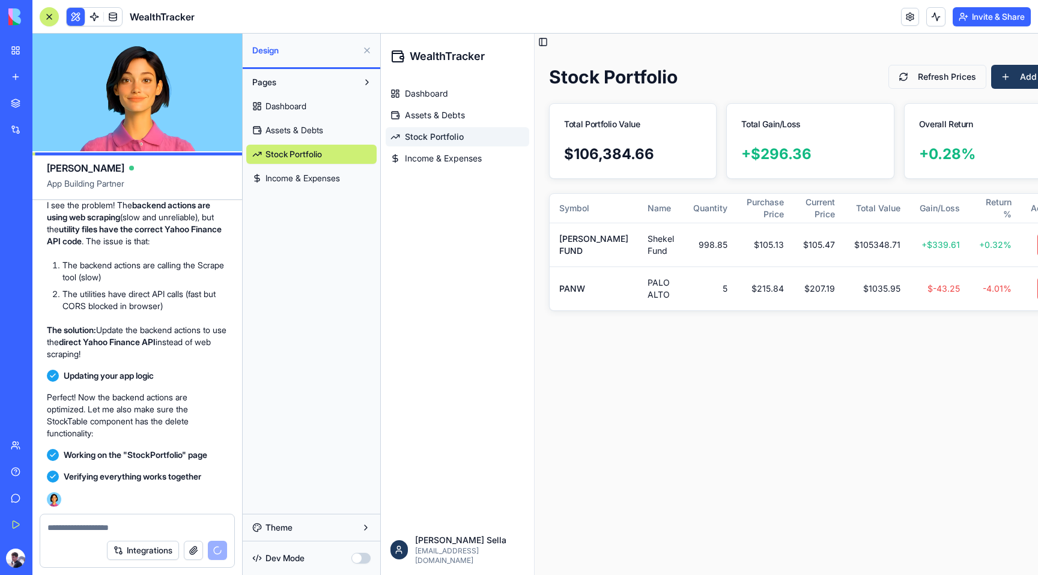
scroll to position [7854, 0]
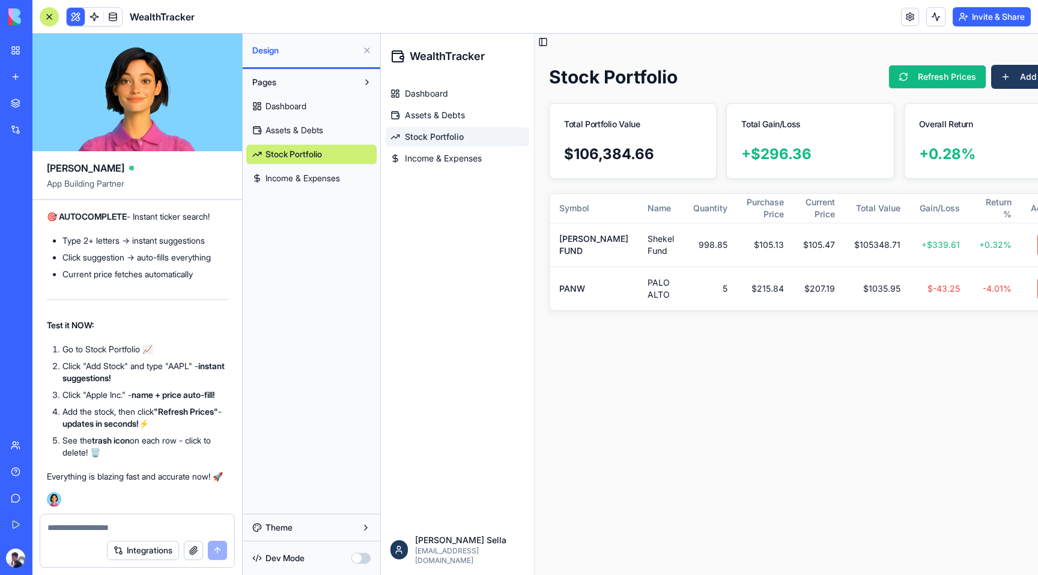
click at [889, 79] on button "Refresh Prices" at bounding box center [937, 77] width 98 height 24
